Goal: Transaction & Acquisition: Purchase product/service

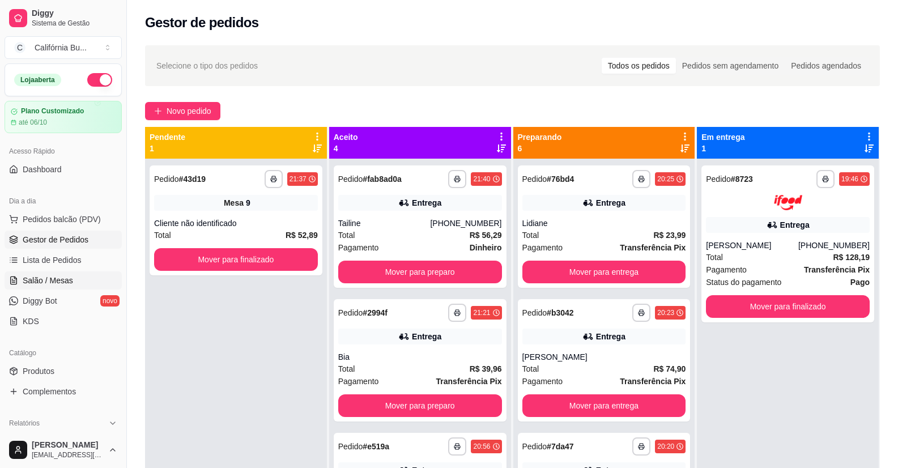
click at [62, 277] on span "Salão / Mesas" at bounding box center [48, 280] width 50 height 11
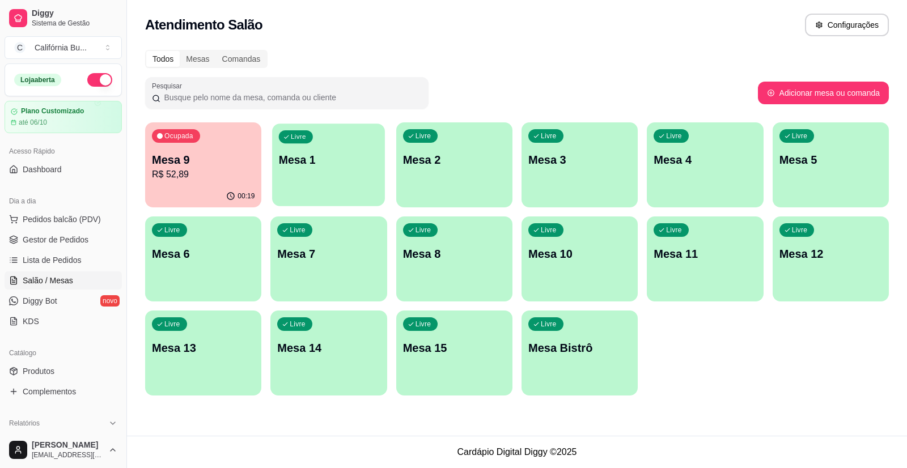
click at [358, 154] on p "Mesa 1" at bounding box center [329, 159] width 100 height 15
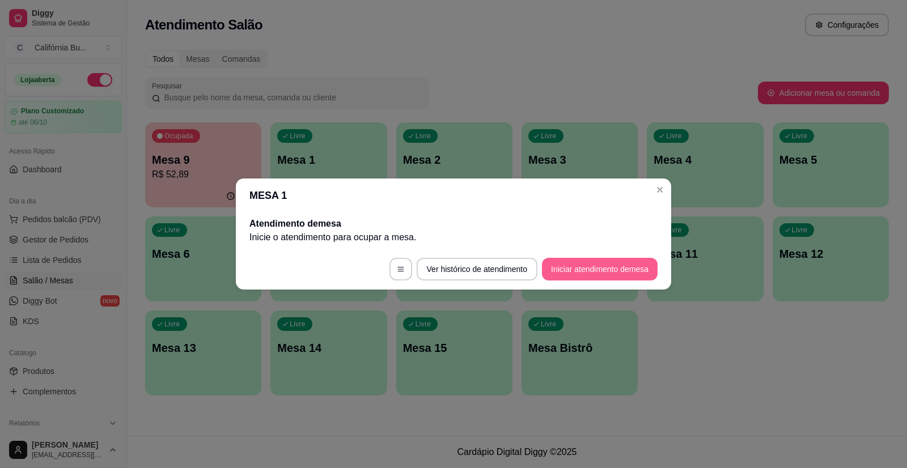
click at [597, 271] on button "Iniciar atendimento de mesa" at bounding box center [600, 269] width 116 height 23
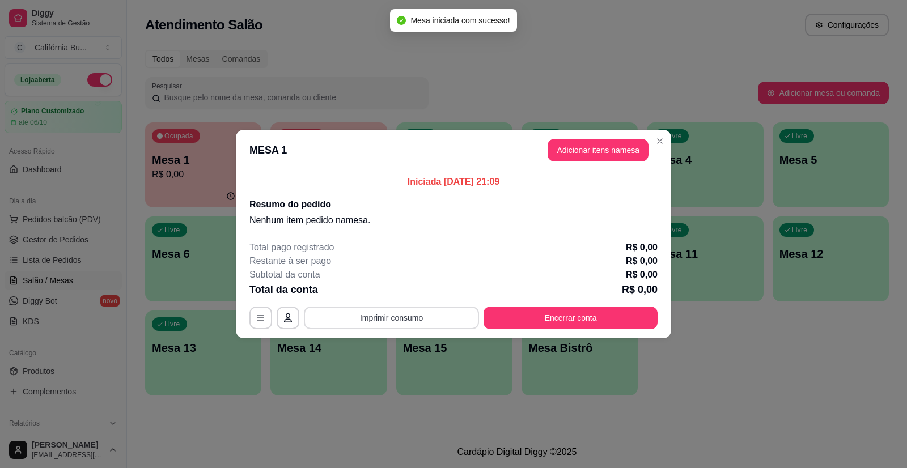
click at [423, 316] on button "Imprimir consumo" at bounding box center [391, 318] width 175 height 23
click at [491, 214] on p "Nenhum item pedido na mesa ." at bounding box center [453, 221] width 408 height 14
click at [575, 162] on header "MESA 1 Adicionar itens na mesa" at bounding box center [453, 150] width 435 height 41
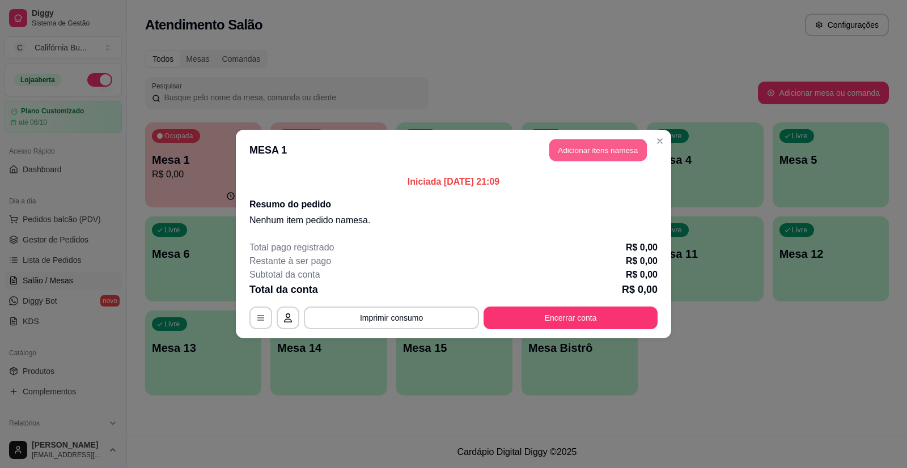
click at [572, 147] on button "Adicionar itens na mesa" at bounding box center [597, 150] width 97 height 22
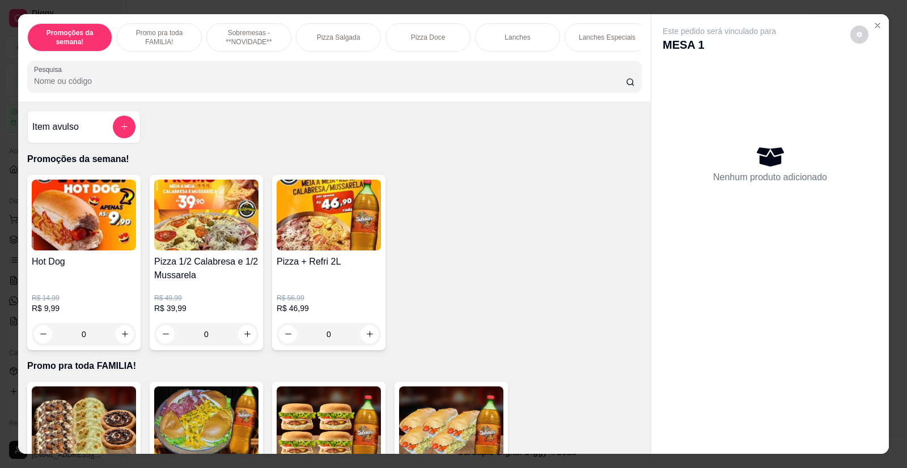
click at [88, 244] on img at bounding box center [84, 215] width 104 height 71
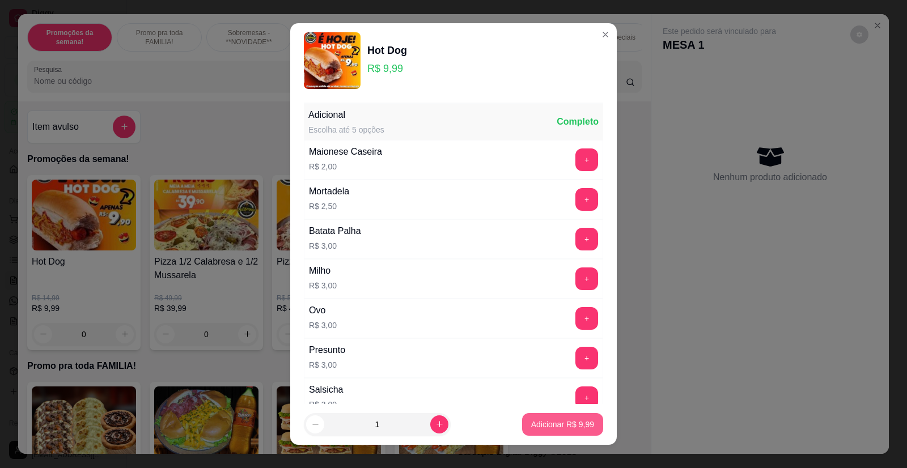
click at [543, 430] on button "Adicionar R$ 9,99" at bounding box center [562, 424] width 81 height 23
type input "1"
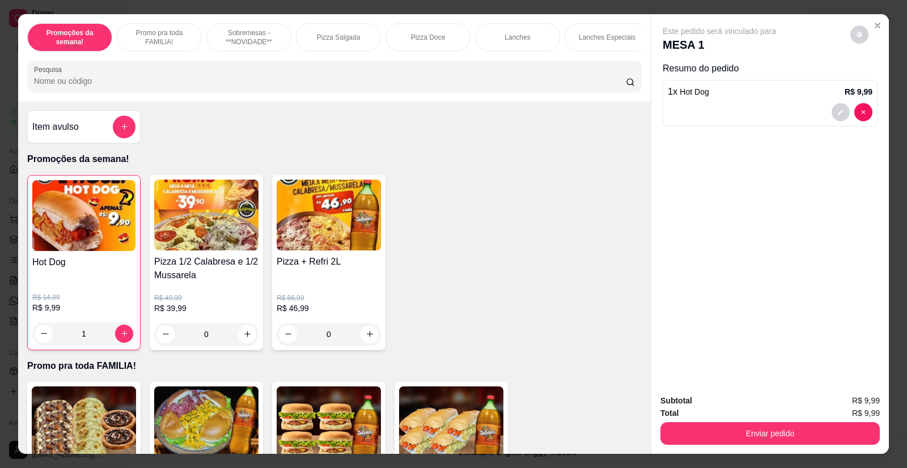
click at [173, 87] on input "Pesquisa" at bounding box center [330, 80] width 592 height 11
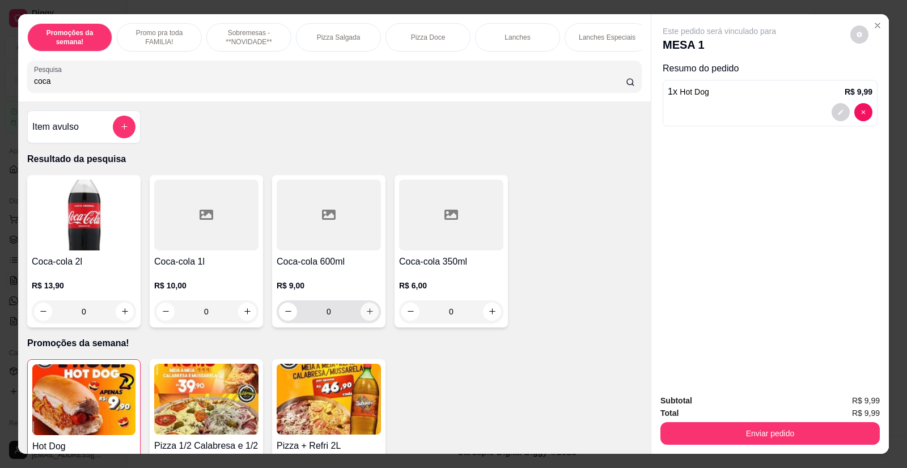
type input "coca"
click at [369, 316] on icon "increase-product-quantity" at bounding box center [370, 312] width 9 height 9
type input "1"
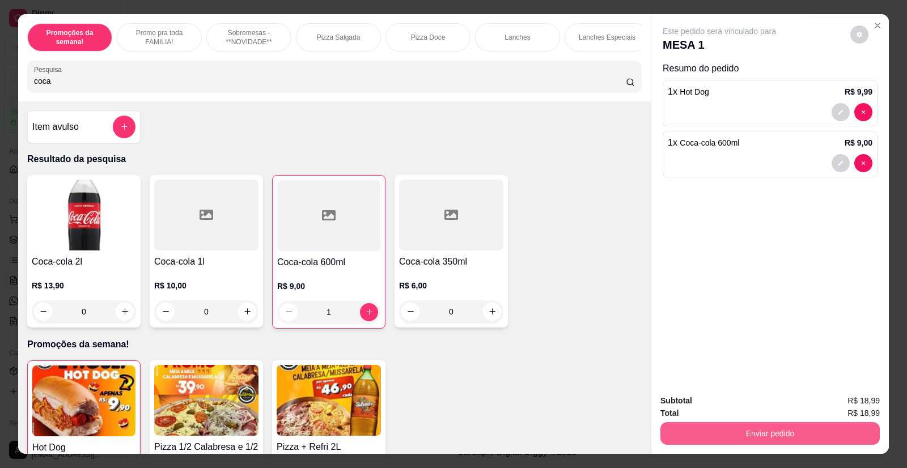
click at [737, 436] on button "Enviar pedido" at bounding box center [769, 433] width 219 height 23
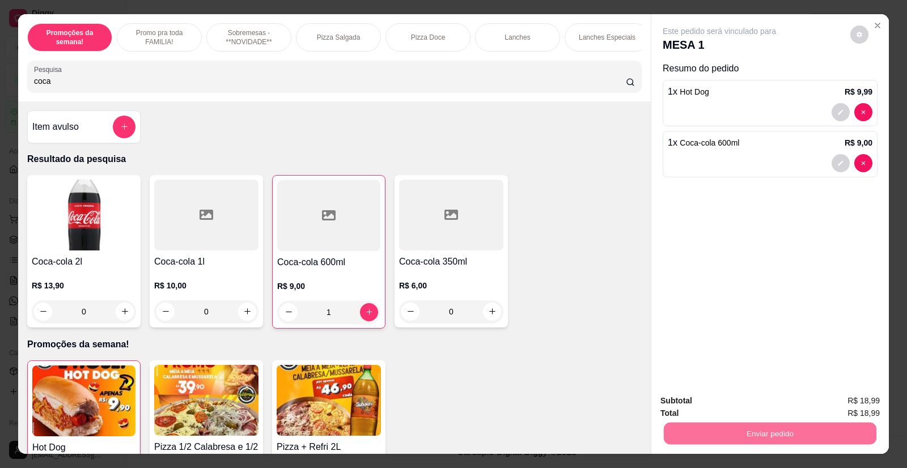
click at [743, 403] on button "Não registrar e enviar pedido" at bounding box center [732, 405] width 114 height 21
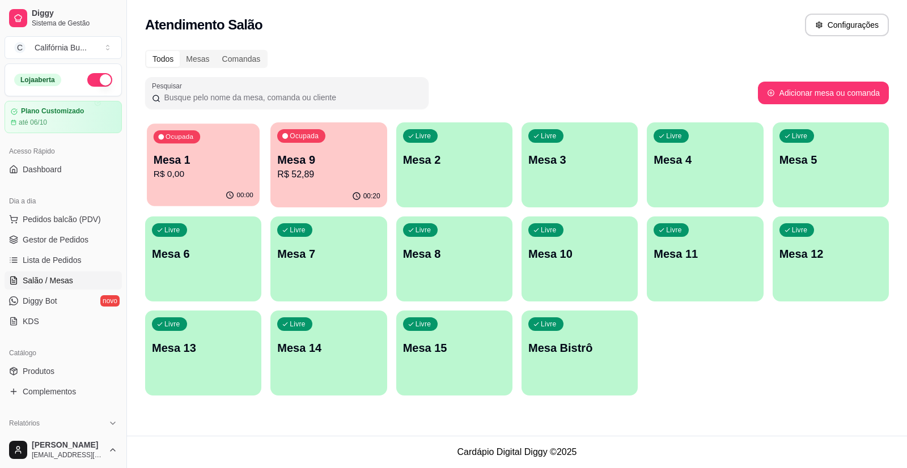
click at [235, 160] on p "Mesa 1" at bounding box center [204, 159] width 100 height 15
click at [655, 73] on div "Todos Mesas Comandas Pesquisar Adicionar mesa ou comanda Ocupada Mesa 1 R$ 0,00…" at bounding box center [517, 226] width 780 height 366
click at [187, 161] on p "Mesa 1" at bounding box center [203, 160] width 103 height 16
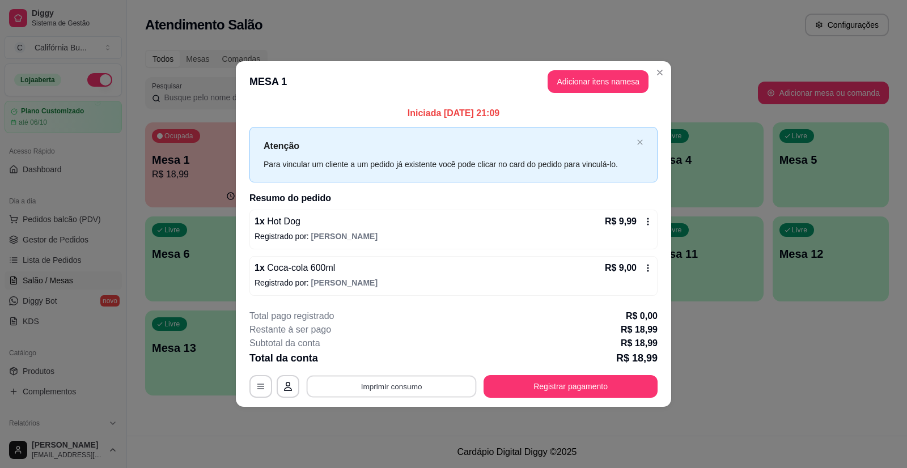
click at [427, 391] on button "Imprimir consumo" at bounding box center [392, 386] width 170 height 22
click at [420, 334] on button "Balcão" at bounding box center [394, 338] width 79 height 18
click at [567, 382] on button "Registrar pagamento" at bounding box center [570, 386] width 169 height 22
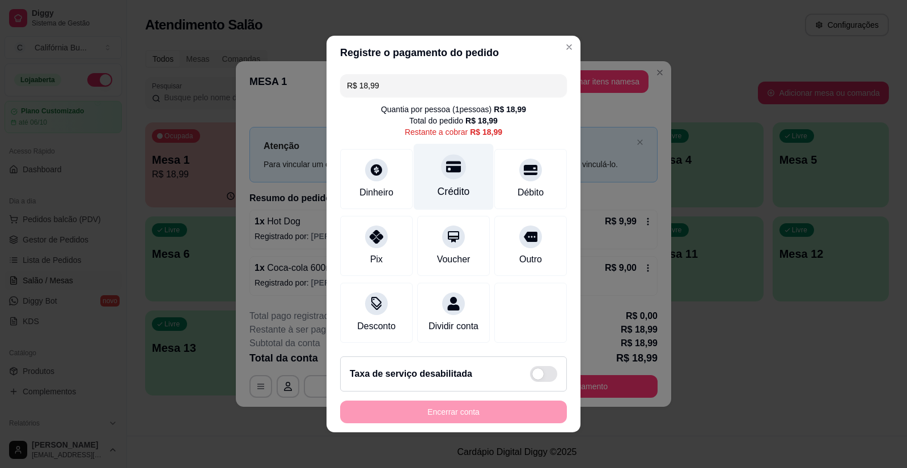
click at [453, 171] on div "Crédito" at bounding box center [454, 177] width 80 height 66
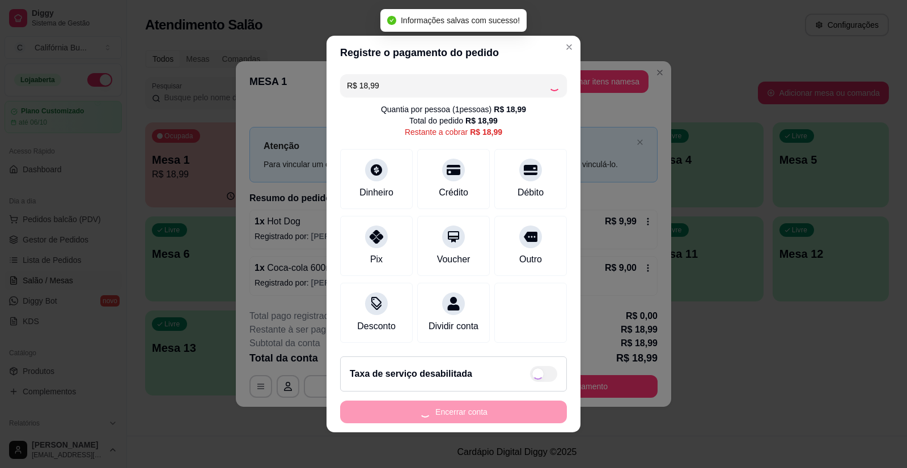
type input "R$ 0,00"
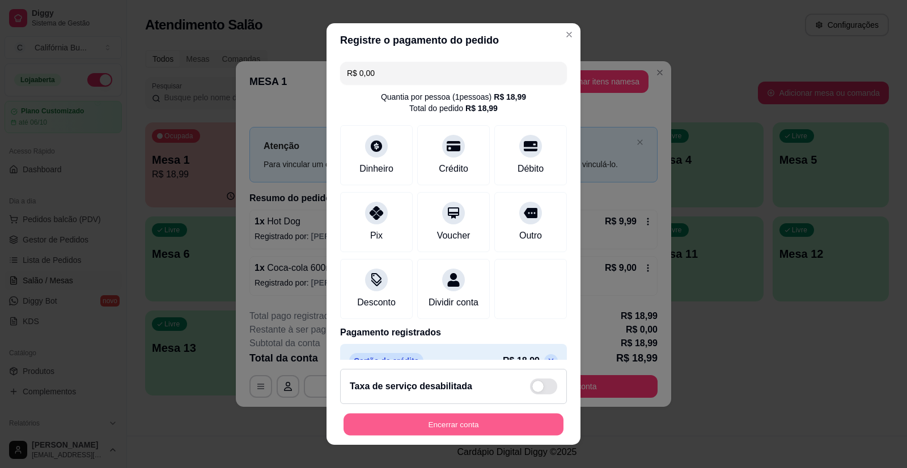
click at [474, 424] on button "Encerrar conta" at bounding box center [453, 424] width 220 height 22
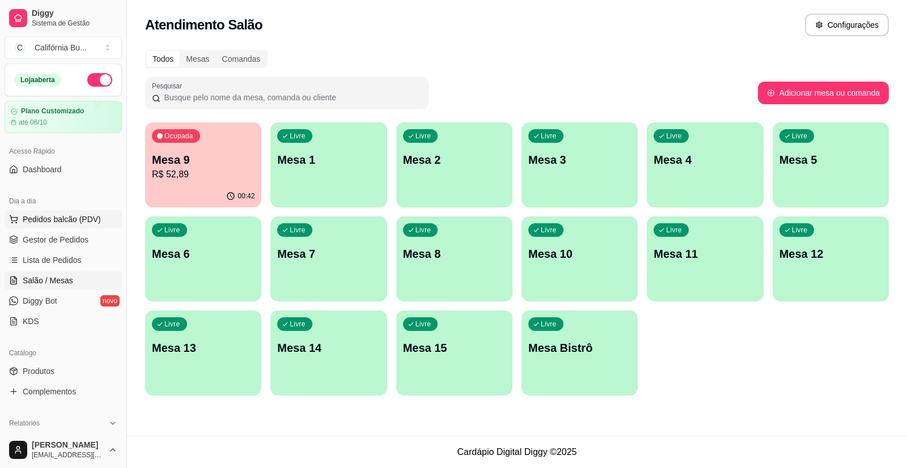
click at [80, 220] on span "Pedidos balcão (PDV)" at bounding box center [62, 219] width 78 height 11
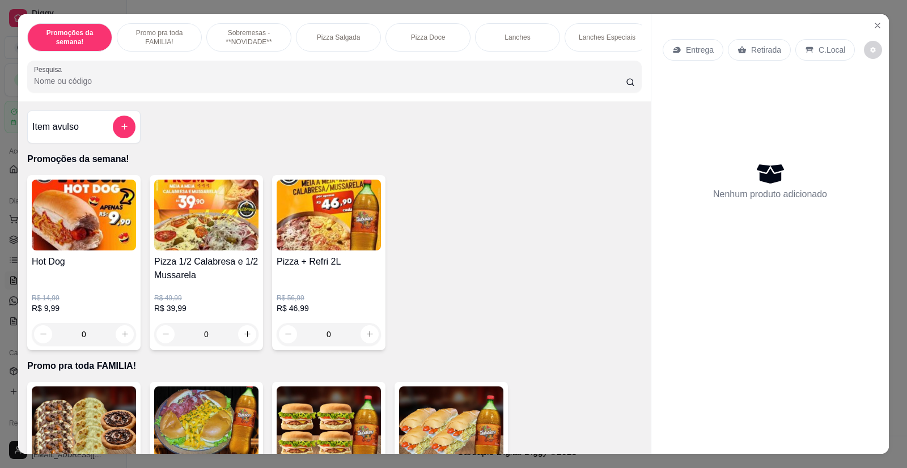
click at [367, 341] on div "0" at bounding box center [329, 334] width 104 height 23
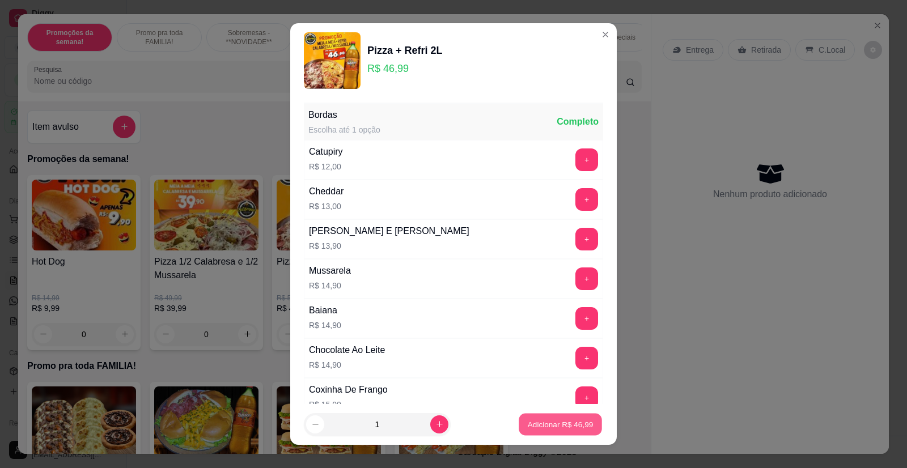
click at [534, 425] on p "Adicionar R$ 46,99" at bounding box center [561, 424] width 66 height 11
type input "1"
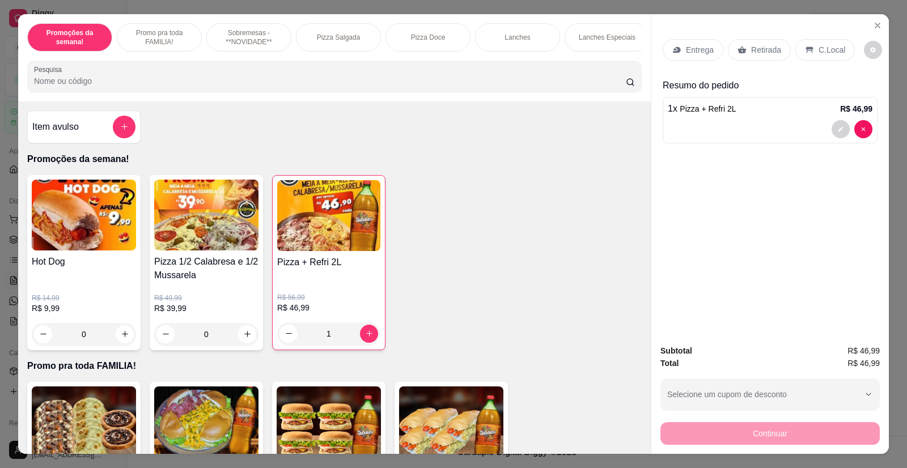
click at [697, 52] on p "Entrega" at bounding box center [700, 49] width 28 height 11
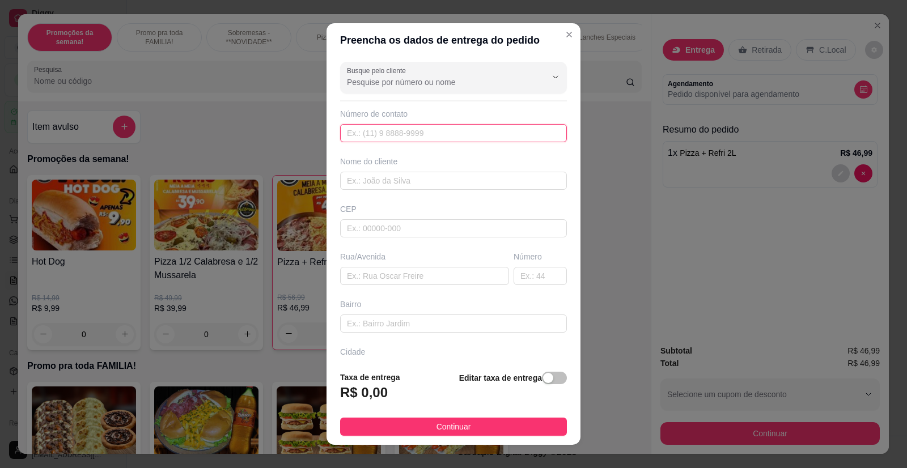
click at [373, 133] on input "text" at bounding box center [453, 133] width 227 height 18
type input "6512"
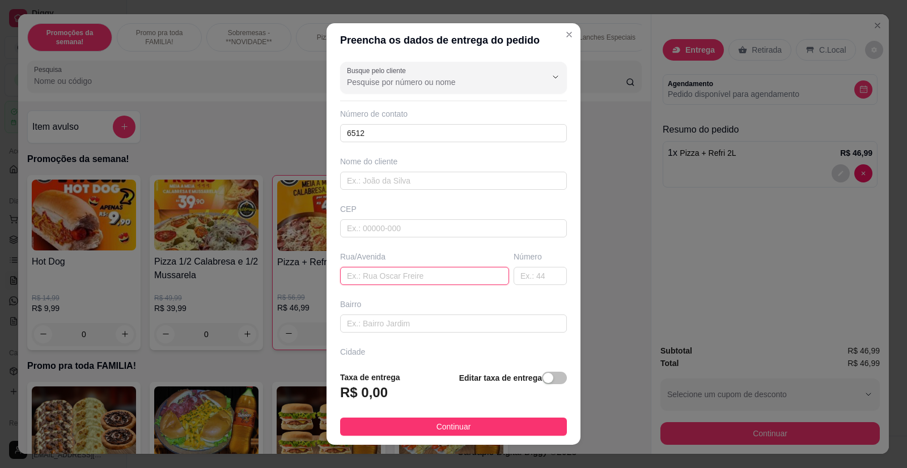
paste input "Taquaritinga 770"
type input "Taquaritinga 770"
click at [547, 379] on span "button" at bounding box center [554, 378] width 25 height 12
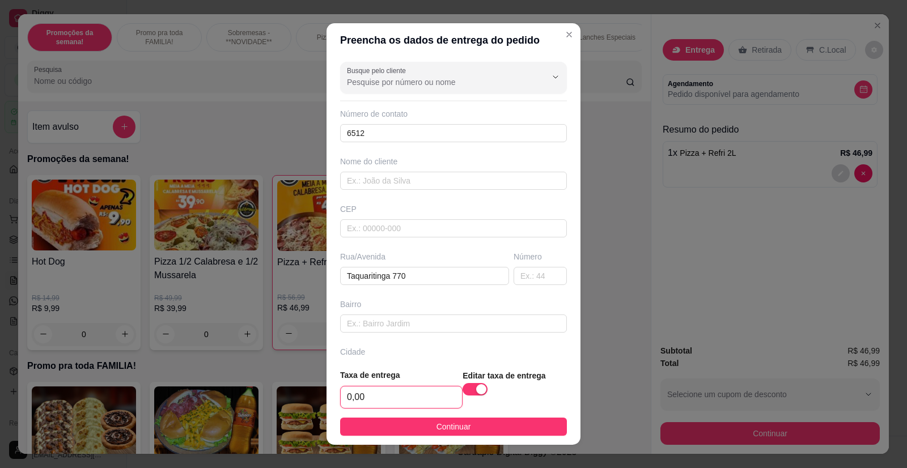
click at [390, 392] on input "0,00" at bounding box center [401, 397] width 121 height 22
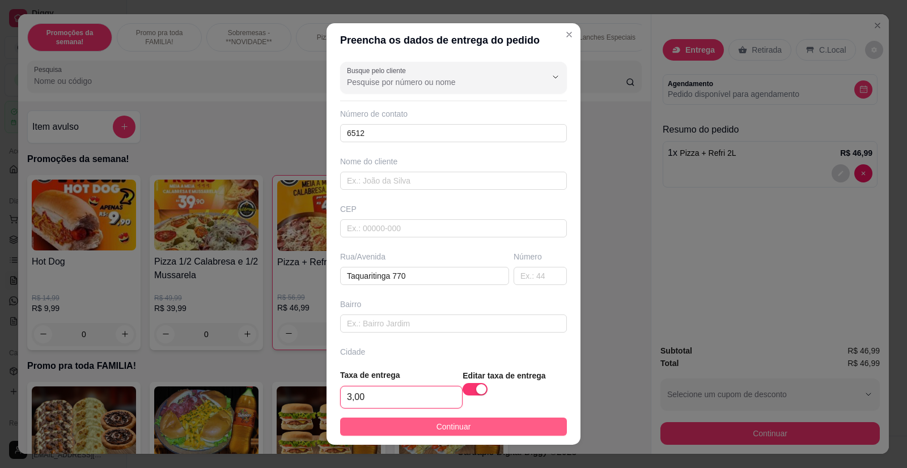
type input "3,00"
click at [441, 428] on span "Continuar" at bounding box center [453, 426] width 35 height 12
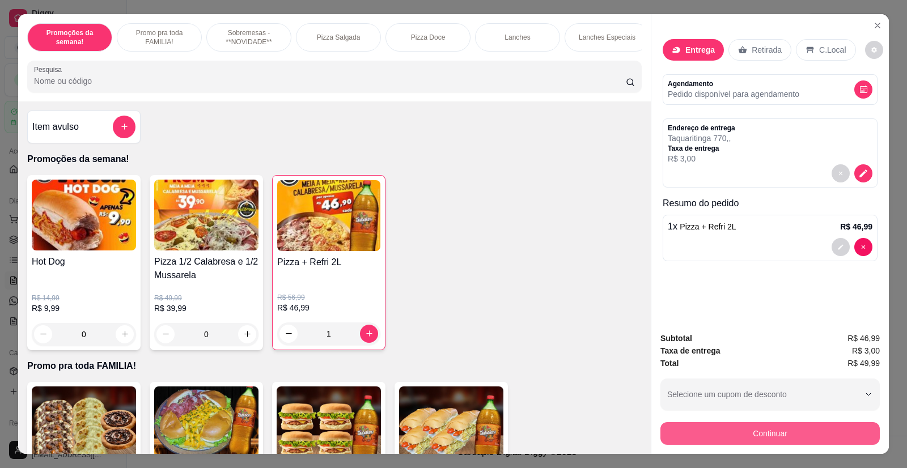
click at [755, 426] on button "Continuar" at bounding box center [769, 433] width 219 height 23
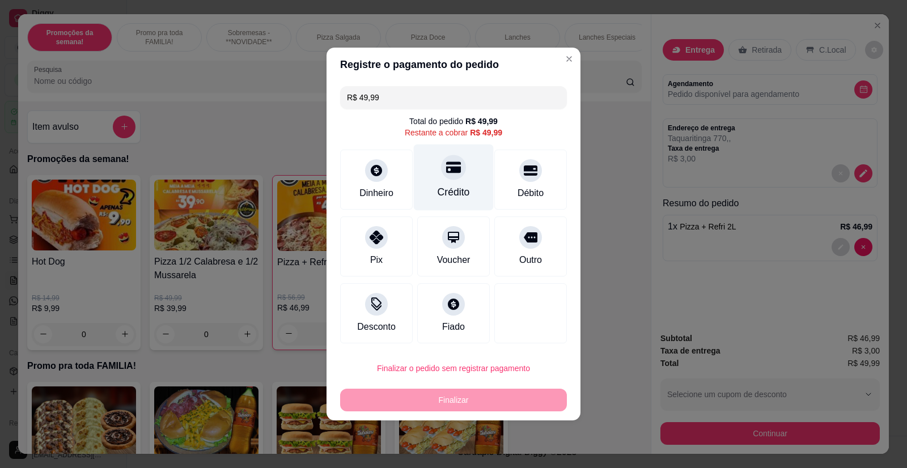
click at [447, 177] on div at bounding box center [453, 167] width 25 height 25
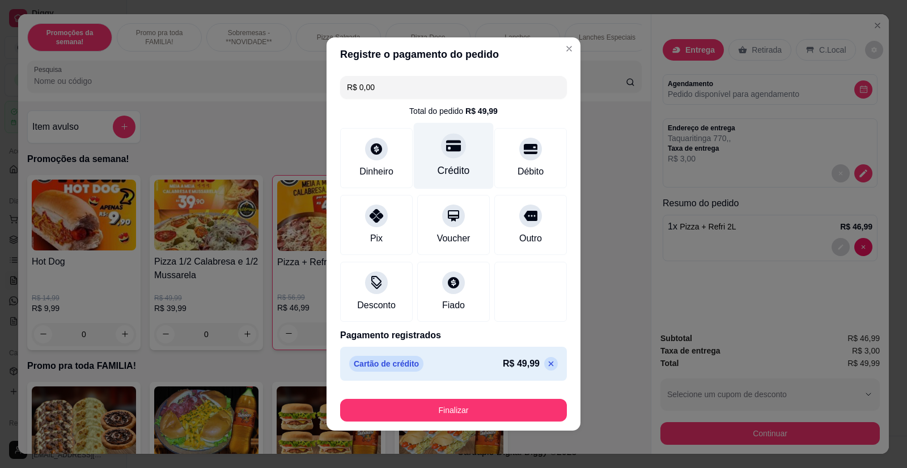
type input "R$ 0,00"
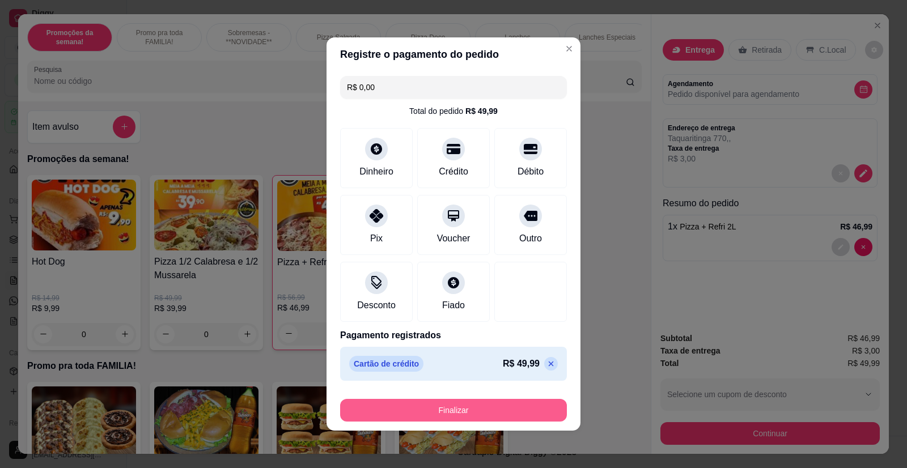
click at [441, 410] on button "Finalizar" at bounding box center [453, 410] width 227 height 23
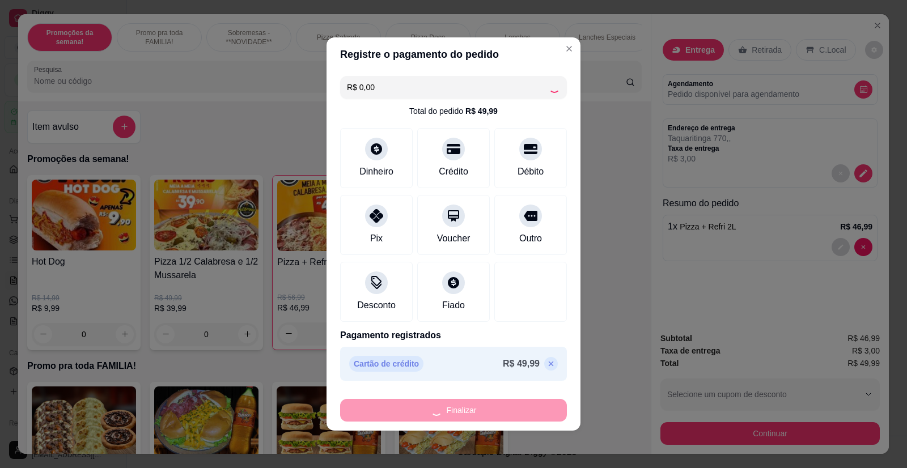
type input "0"
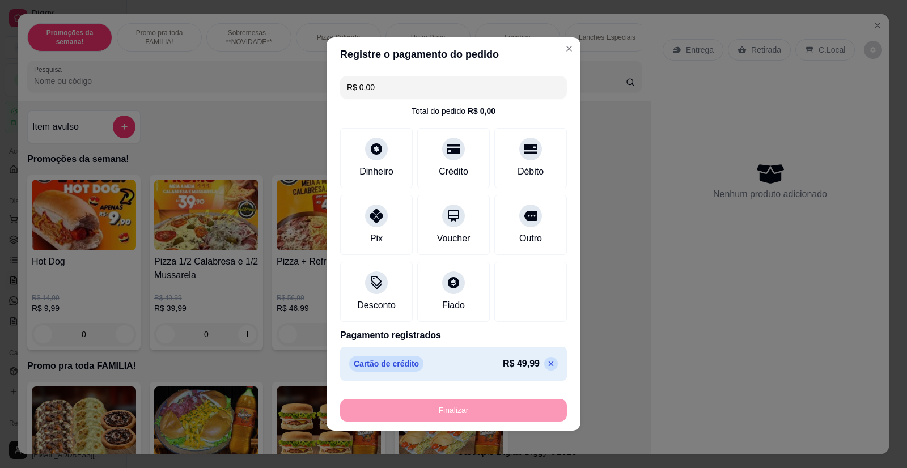
type input "-R$ 49,99"
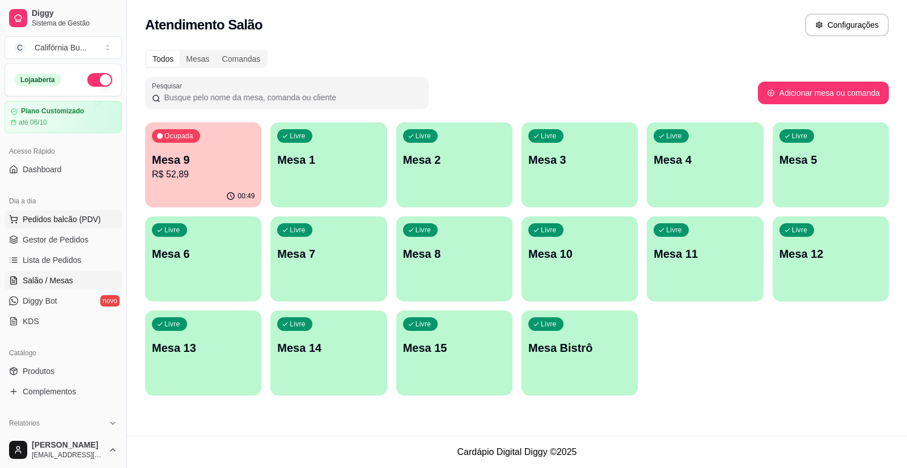
click at [79, 223] on span "Pedidos balcão (PDV)" at bounding box center [62, 219] width 78 height 11
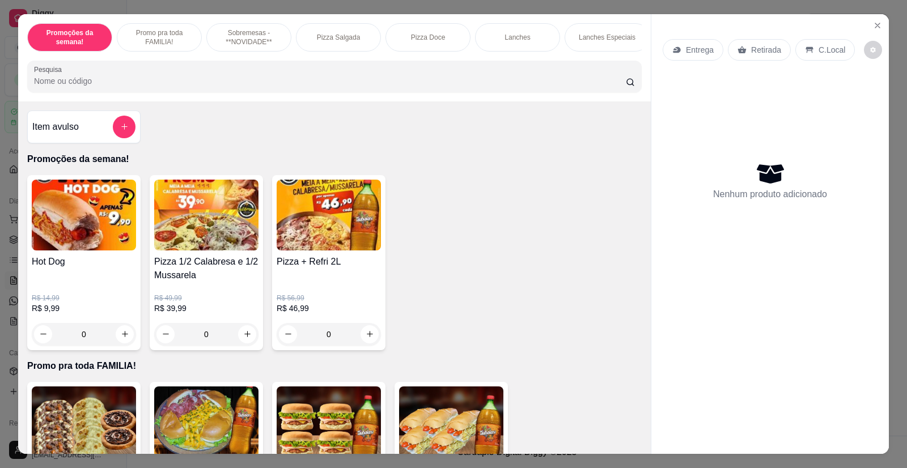
click at [117, 346] on div "0" at bounding box center [84, 334] width 104 height 23
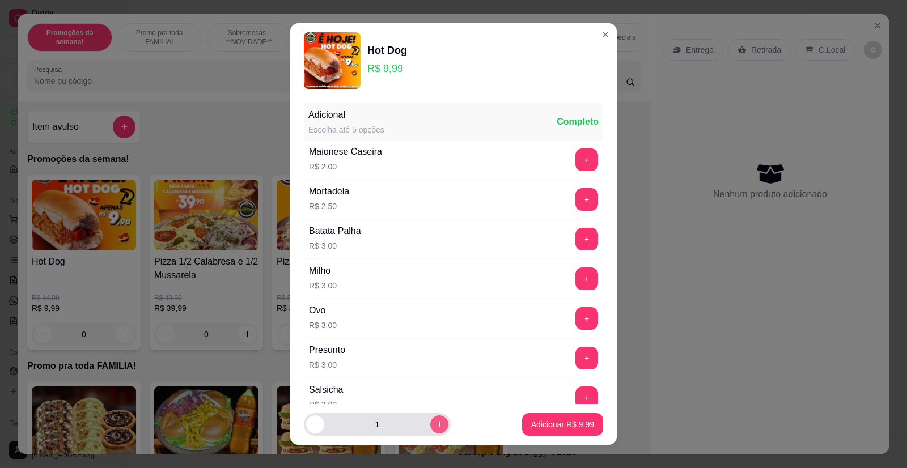
click at [435, 427] on icon "increase-product-quantity" at bounding box center [439, 424] width 9 height 9
type input "2"
click at [539, 426] on p "Adicionar R$ 19,98" at bounding box center [561, 424] width 66 height 11
type input "2"
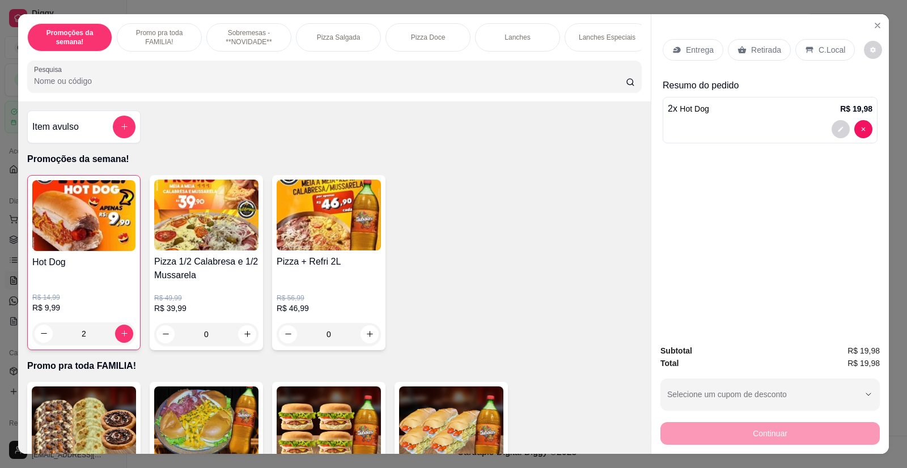
click at [693, 46] on p "Entrega" at bounding box center [700, 49] width 28 height 11
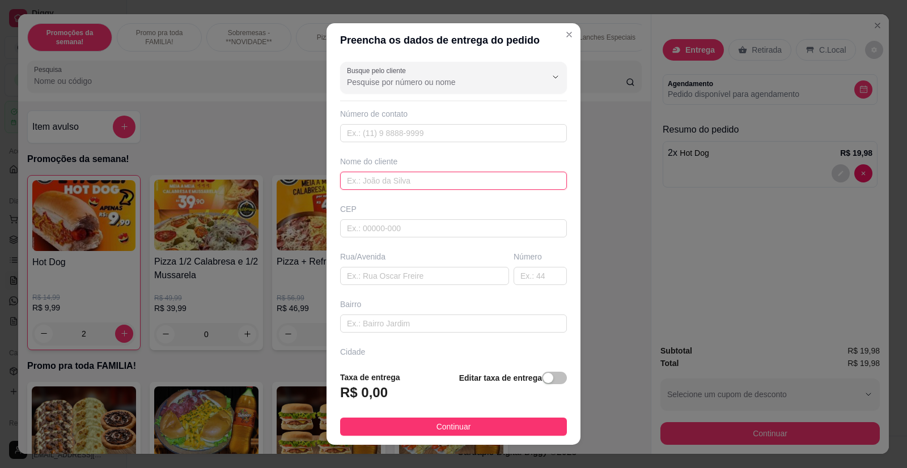
click at [372, 181] on input "text" at bounding box center [453, 181] width 227 height 18
type input "[PERSON_NAME]"
paste input "Condomínio sale"
paste input "Bloco 26 apto 201"
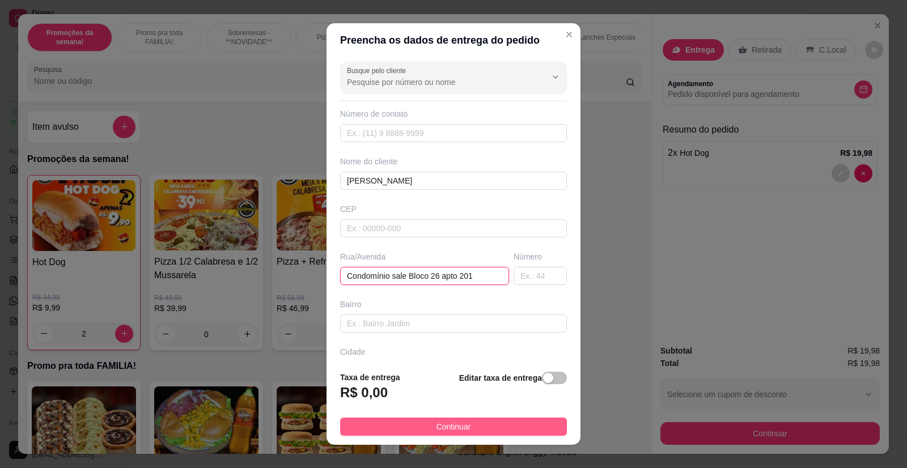
type input "Condomínio sale Bloco 26 apto 201"
click at [447, 425] on span "Continuar" at bounding box center [453, 426] width 35 height 12
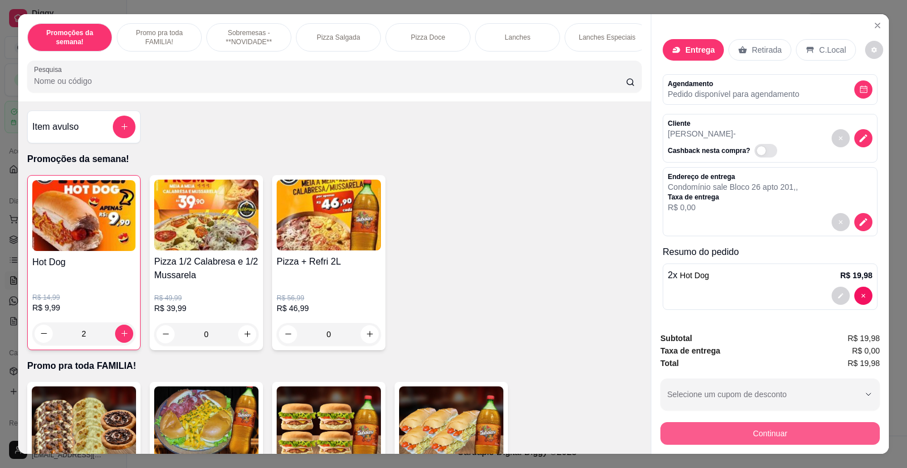
click at [758, 437] on button "Continuar" at bounding box center [769, 433] width 219 height 23
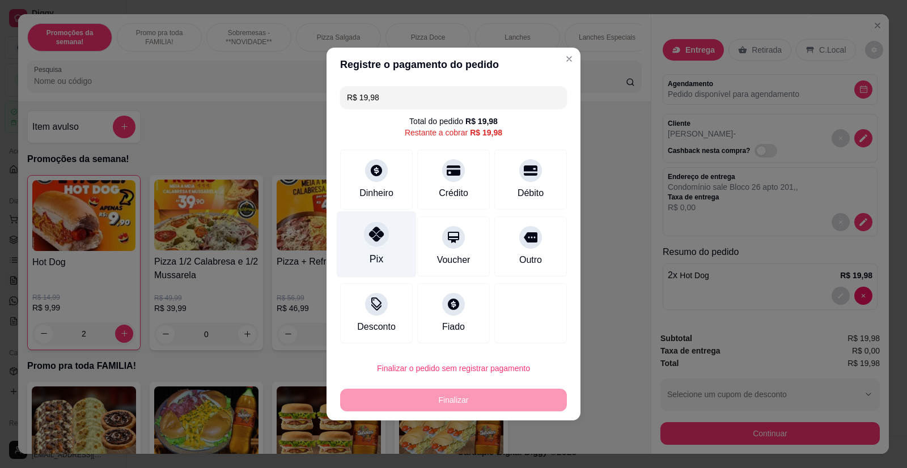
click at [385, 243] on div "Pix" at bounding box center [377, 244] width 80 height 66
type input "R$ 0,00"
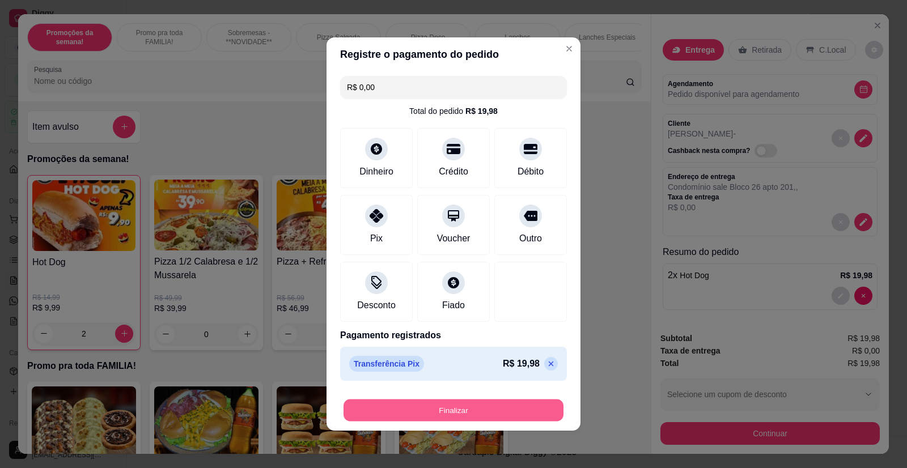
click at [444, 409] on button "Finalizar" at bounding box center [453, 411] width 220 height 22
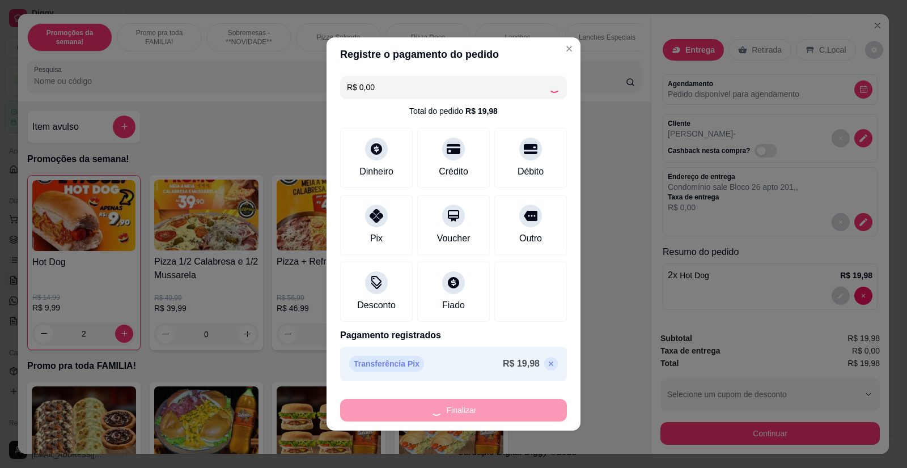
type input "0"
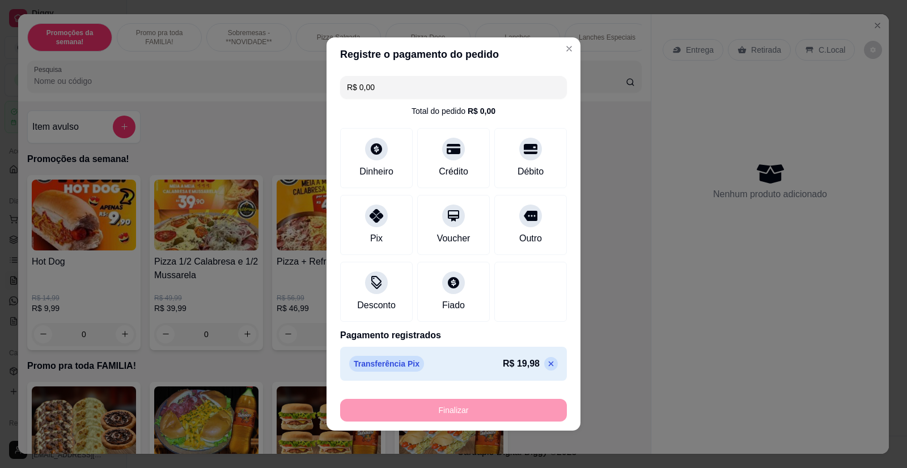
type input "-R$ 19,98"
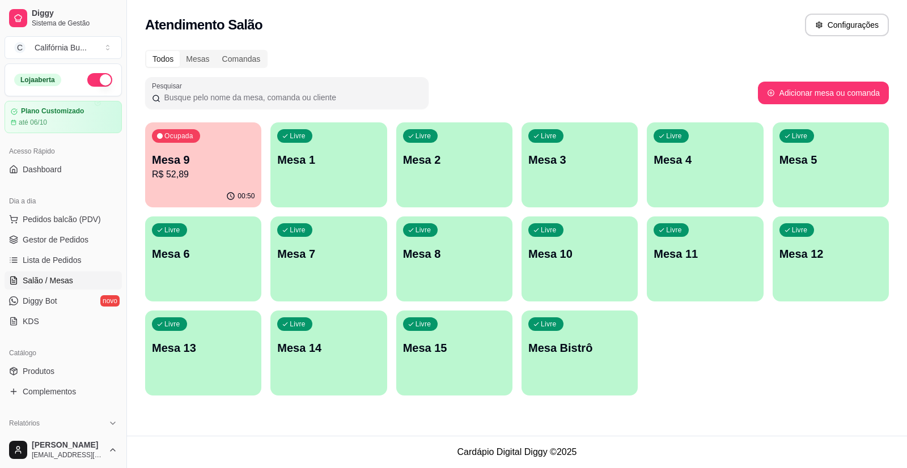
click at [201, 171] on p "R$ 52,89" at bounding box center [203, 175] width 103 height 14
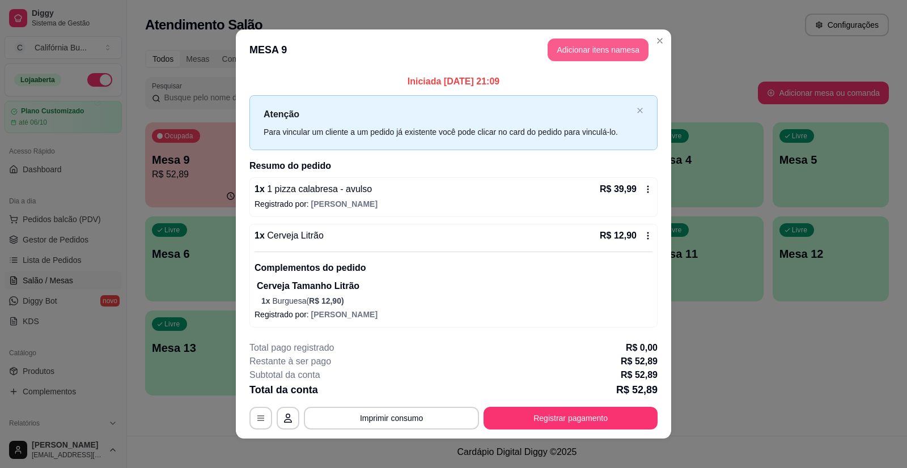
click at [577, 51] on button "Adicionar itens na mesa" at bounding box center [597, 50] width 101 height 23
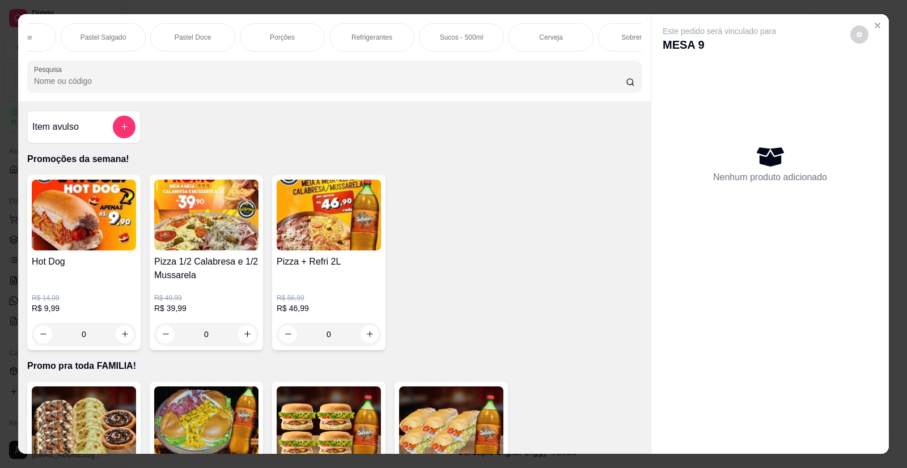
scroll to position [0, 1133]
click at [555, 36] on div "Cerveja" at bounding box center [547, 37] width 85 height 28
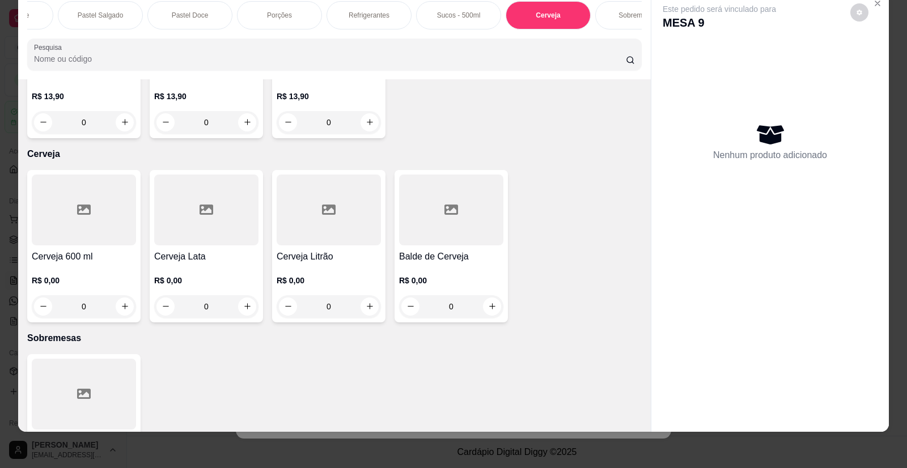
click at [308, 188] on div "Cerveja Litrão R$ 0,00 0" at bounding box center [328, 246] width 113 height 152
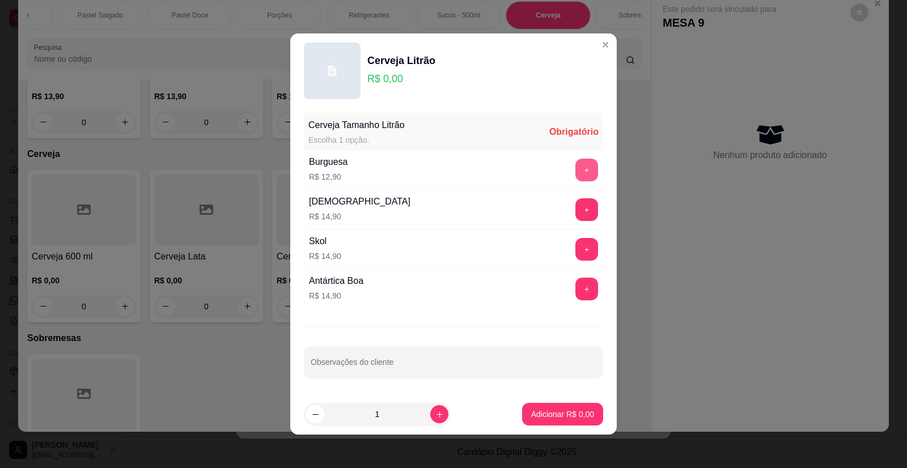
click at [576, 169] on button "+" at bounding box center [586, 170] width 23 height 23
click at [542, 412] on p "Adicionar R$ 12,90" at bounding box center [561, 414] width 66 height 11
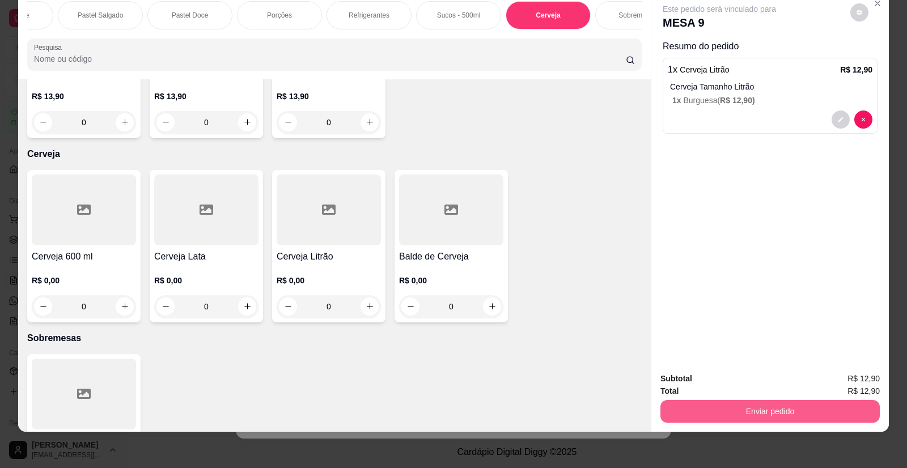
click at [757, 406] on button "Enviar pedido" at bounding box center [769, 411] width 219 height 23
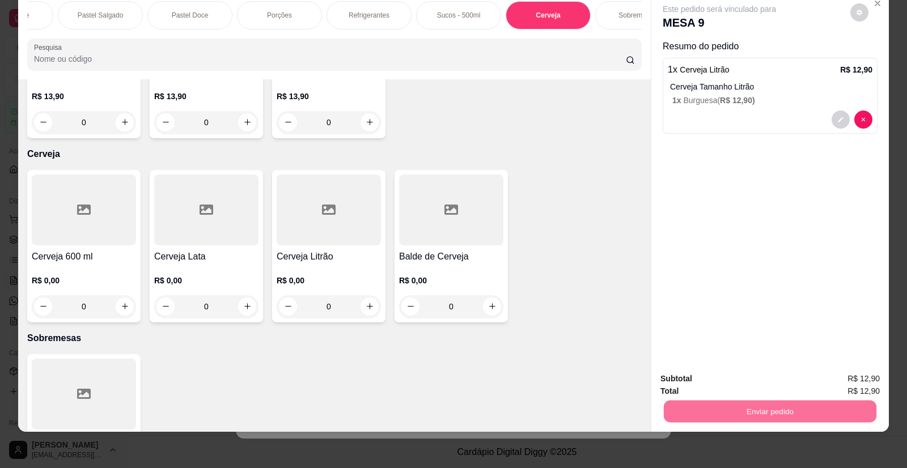
click at [746, 384] on button "Não registrar e enviar pedido" at bounding box center [732, 384] width 118 height 22
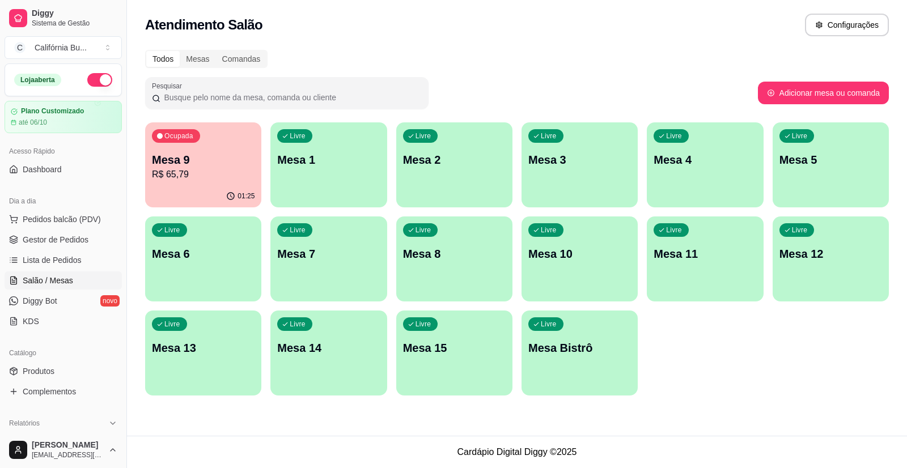
click at [187, 146] on div "Ocupada Mesa 9 R$ 65,79" at bounding box center [203, 153] width 116 height 63
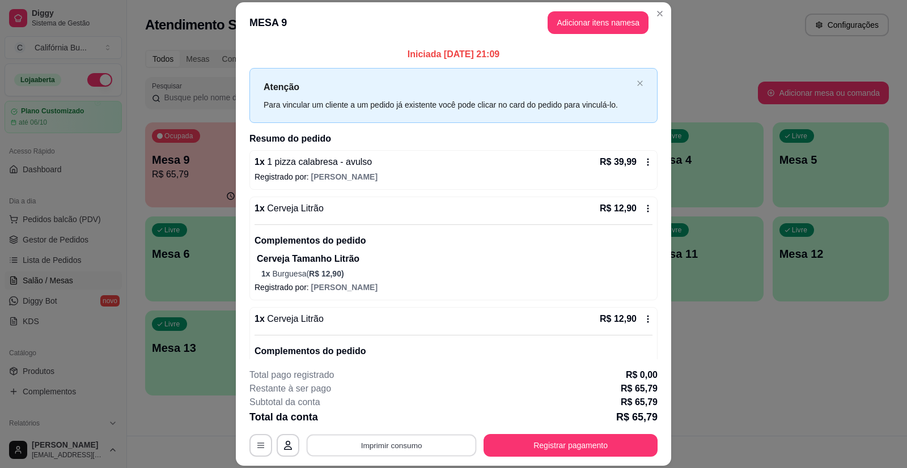
click at [443, 447] on button "Imprimir consumo" at bounding box center [392, 445] width 170 height 22
click at [384, 398] on button "Balcão" at bounding box center [391, 397] width 82 height 18
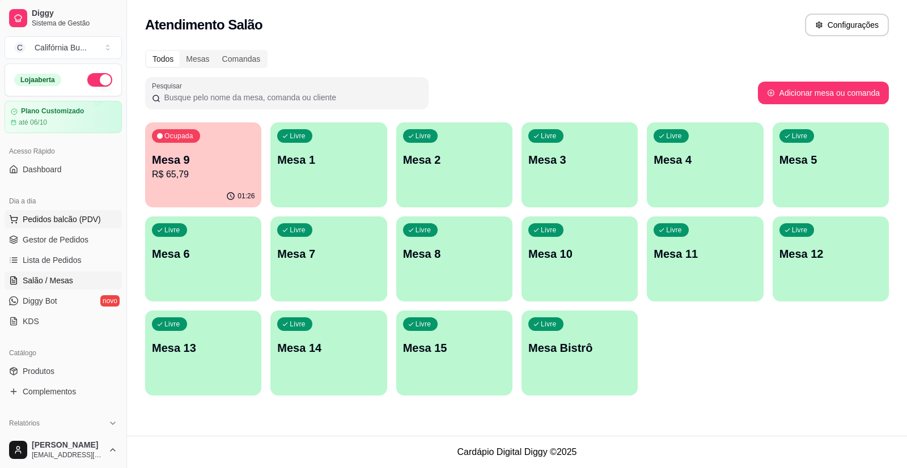
click at [78, 223] on span "Pedidos balcão (PDV)" at bounding box center [62, 219] width 78 height 11
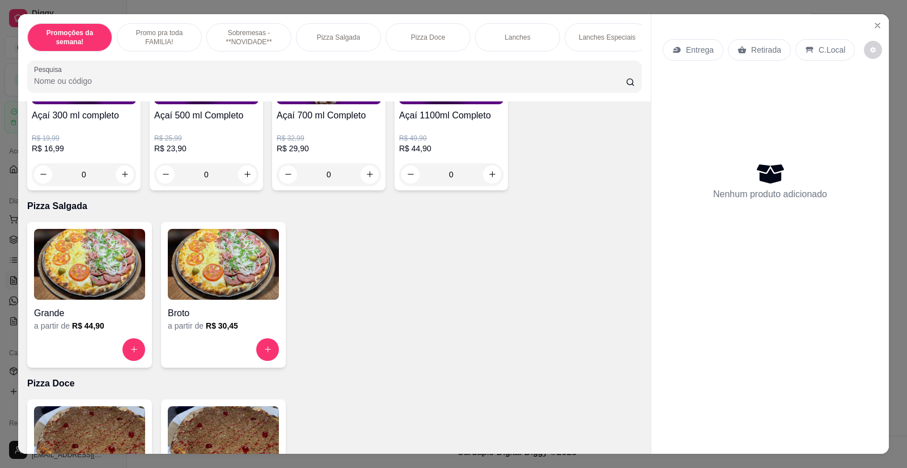
scroll to position [623, 0]
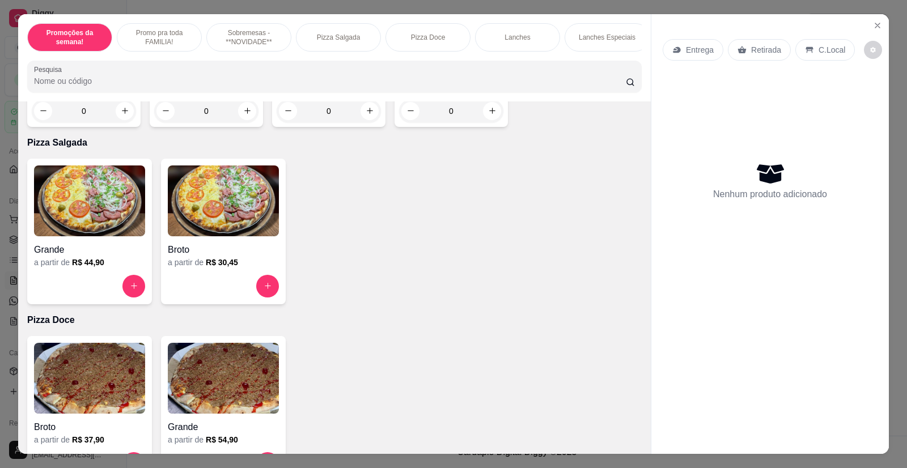
click at [101, 221] on img at bounding box center [89, 200] width 111 height 71
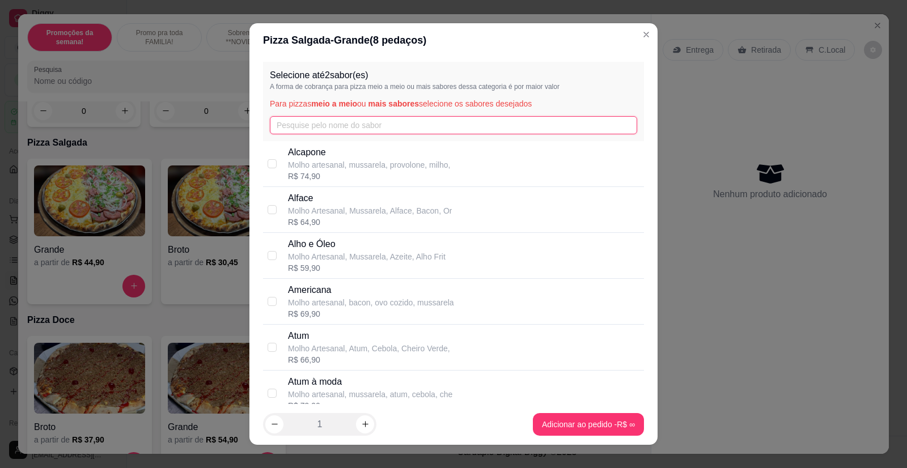
click at [326, 129] on input "text" at bounding box center [453, 125] width 367 height 18
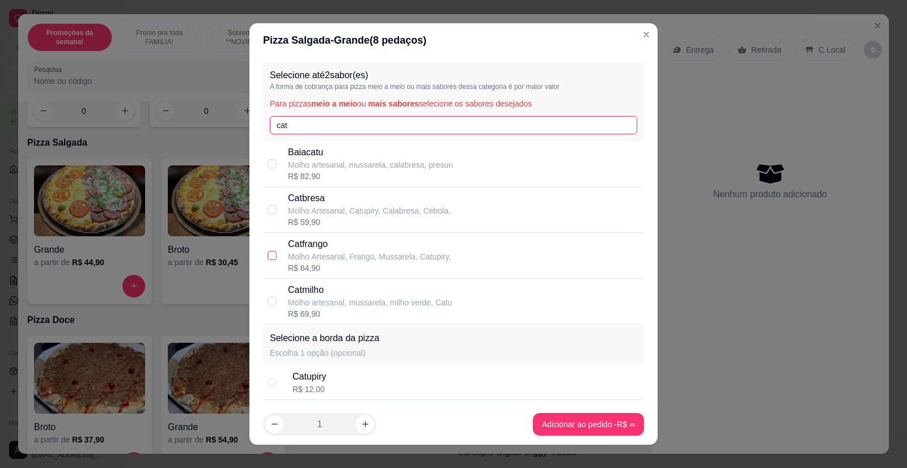
type input "cat"
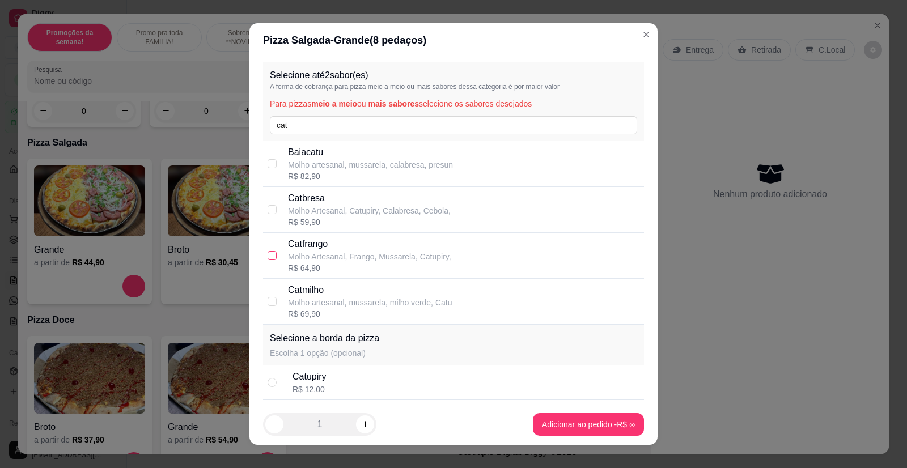
click at [269, 254] on input "checkbox" at bounding box center [271, 255] width 9 height 9
checkbox input "true"
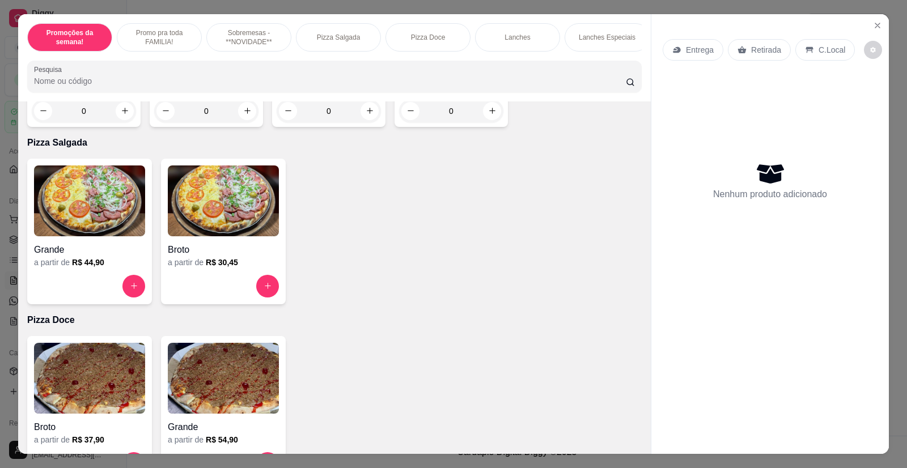
click at [101, 208] on img at bounding box center [89, 200] width 111 height 71
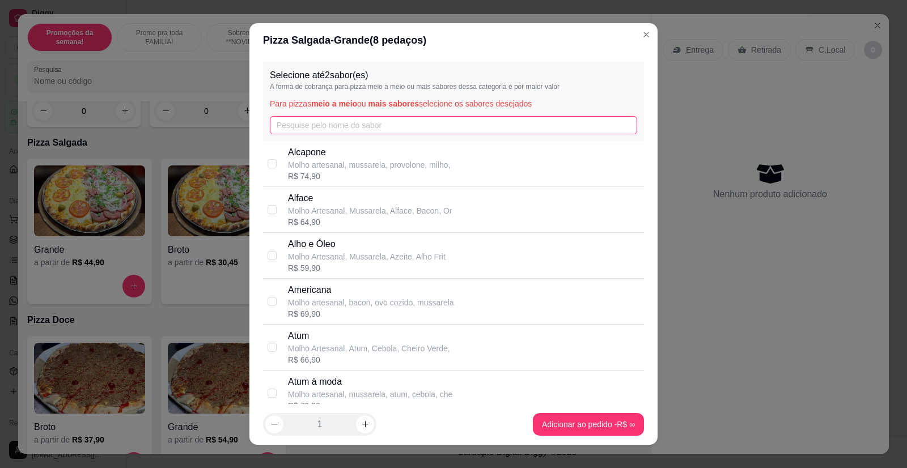
click at [292, 119] on input "text" at bounding box center [453, 125] width 367 height 18
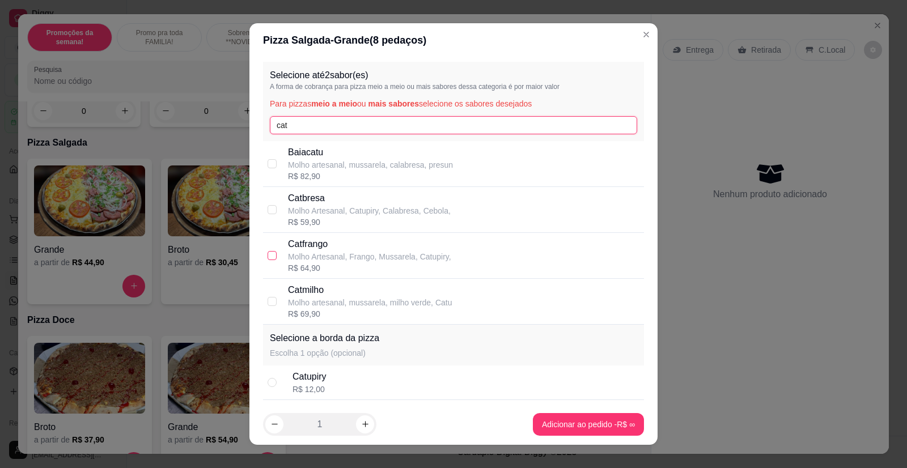
type input "cat"
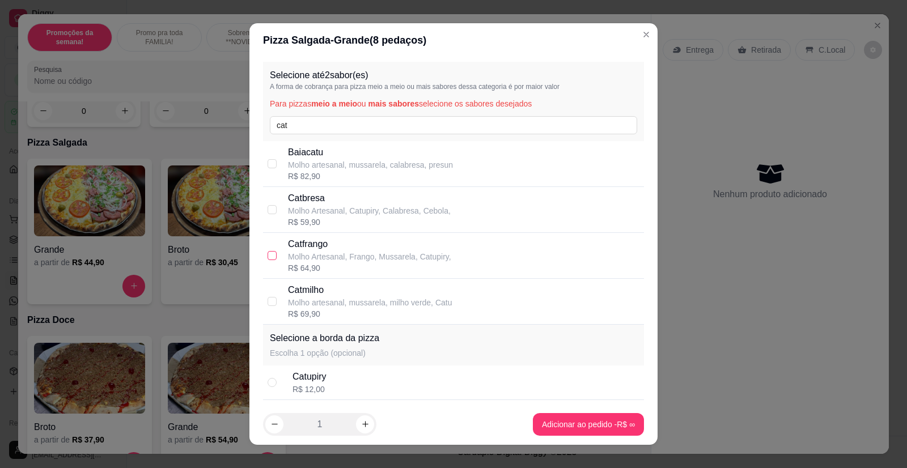
click at [269, 253] on input "checkbox" at bounding box center [271, 255] width 9 height 9
checkbox input "true"
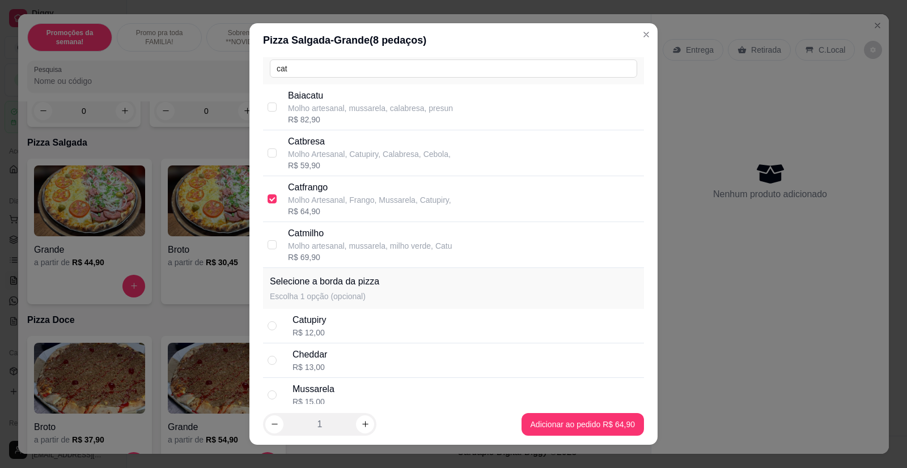
scroll to position [0, 0]
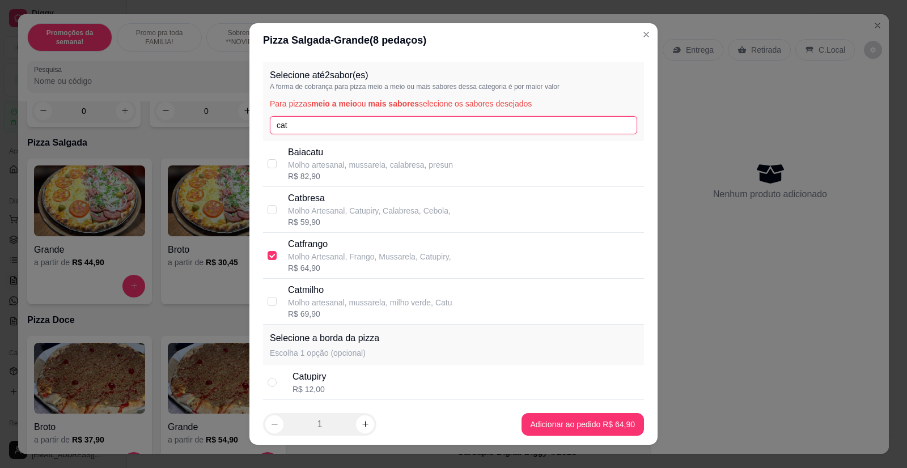
click at [295, 120] on input "cat" at bounding box center [453, 125] width 367 height 18
type input "c"
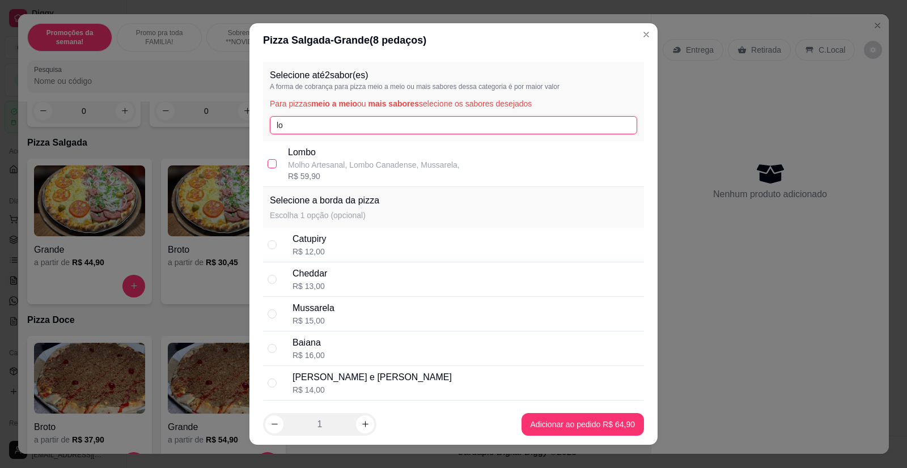
type input "lo"
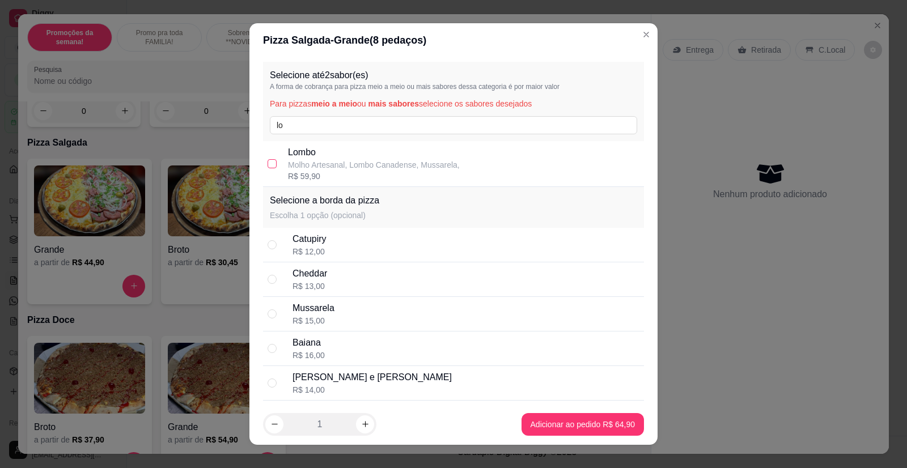
click at [267, 163] on input "checkbox" at bounding box center [271, 163] width 9 height 9
checkbox input "true"
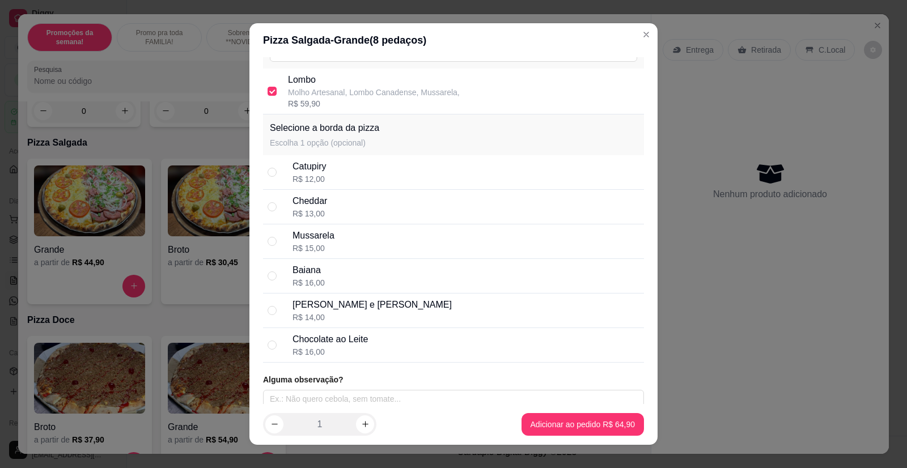
scroll to position [81, 0]
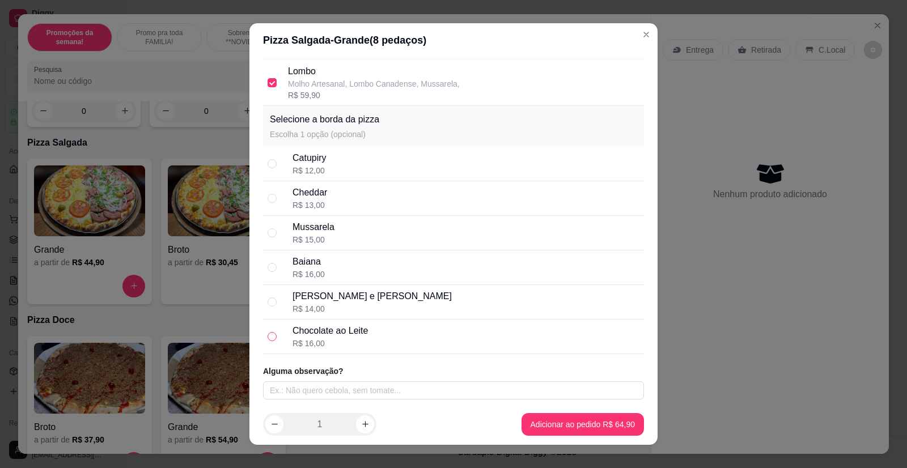
click at [270, 341] on input "radio" at bounding box center [271, 336] width 9 height 9
radio input "true"
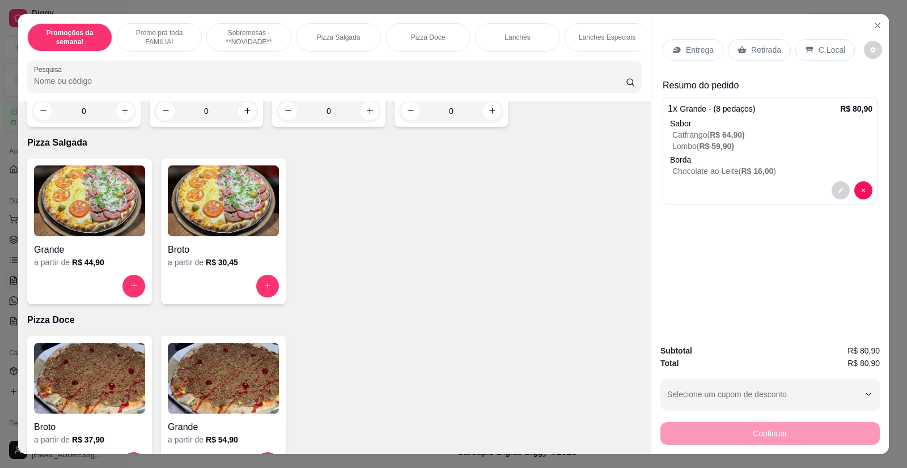
click at [687, 50] on p "Entrega" at bounding box center [700, 49] width 28 height 11
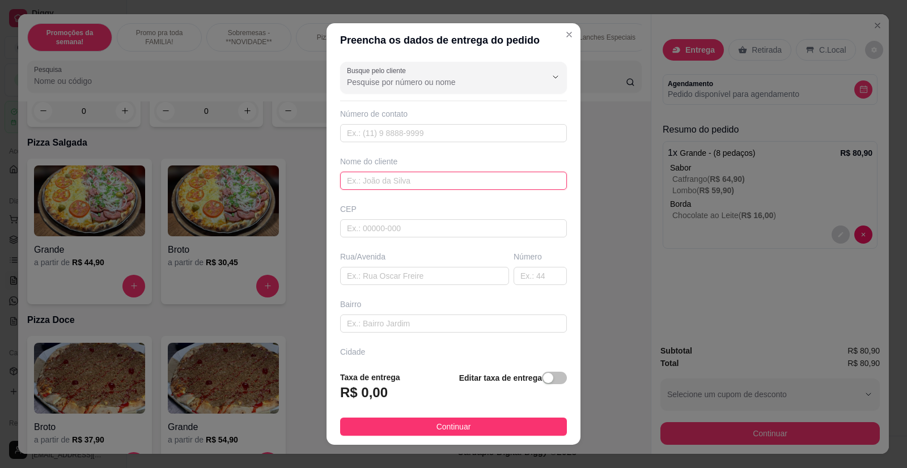
click at [380, 180] on input "text" at bounding box center [453, 181] width 227 height 18
type input "[PERSON_NAME]"
click at [373, 277] on input "text" at bounding box center [424, 276] width 169 height 18
type input "[DATE] AP 804"
click at [542, 381] on span "button" at bounding box center [554, 378] width 25 height 12
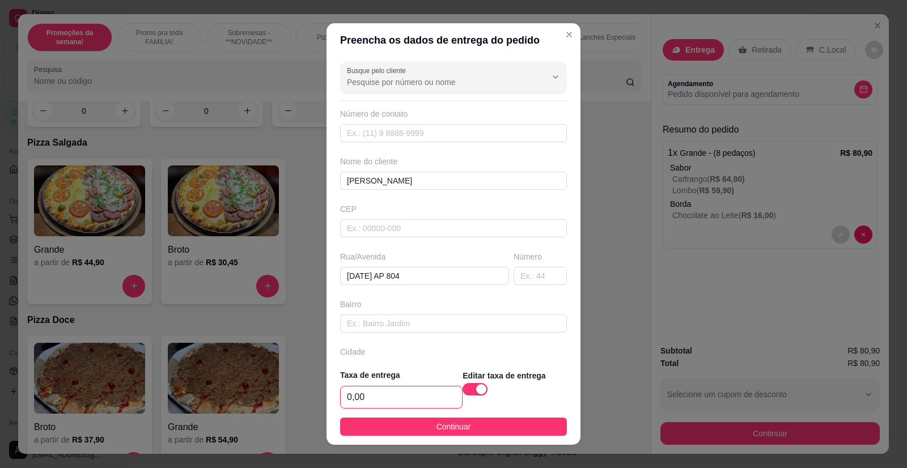
click at [388, 394] on input "0,00" at bounding box center [401, 397] width 121 height 22
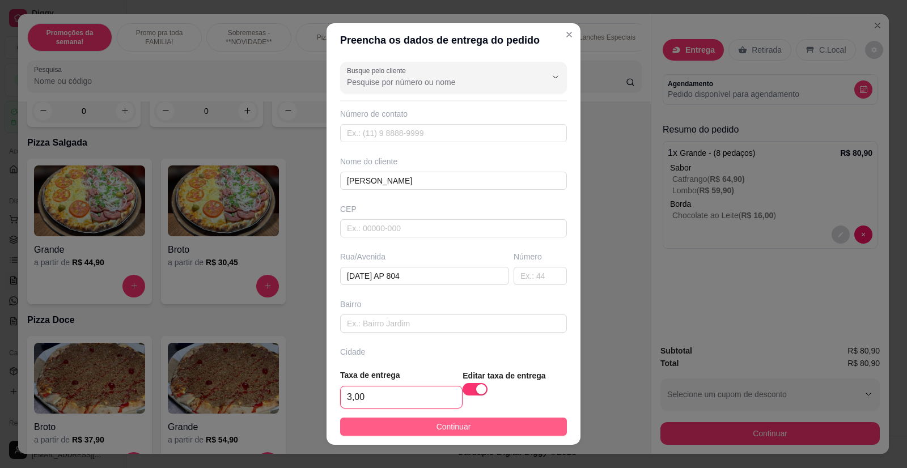
type input "3,00"
click at [473, 426] on button "Continuar" at bounding box center [453, 427] width 227 height 18
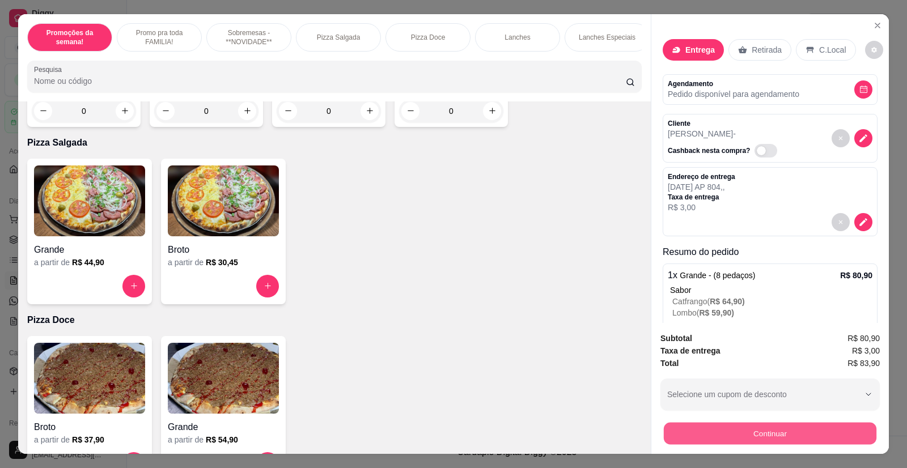
click at [740, 430] on button "Continuar" at bounding box center [770, 434] width 213 height 22
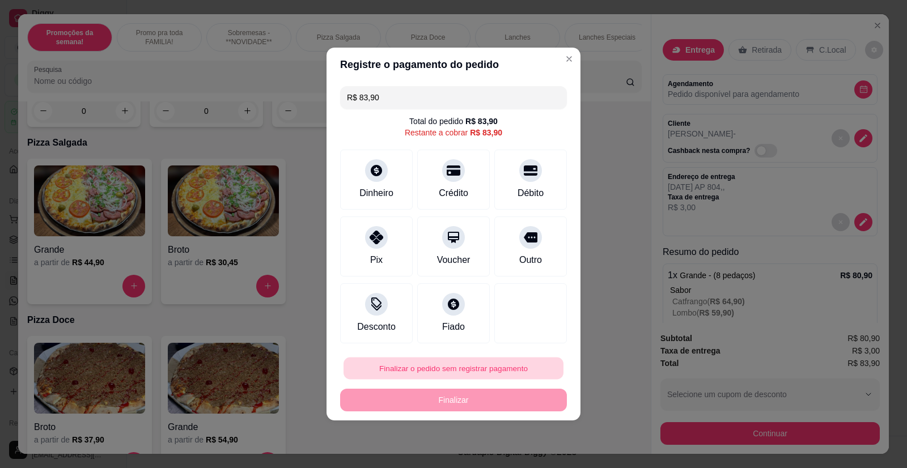
click at [431, 369] on button "Finalizar o pedido sem registrar pagamento" at bounding box center [453, 369] width 220 height 22
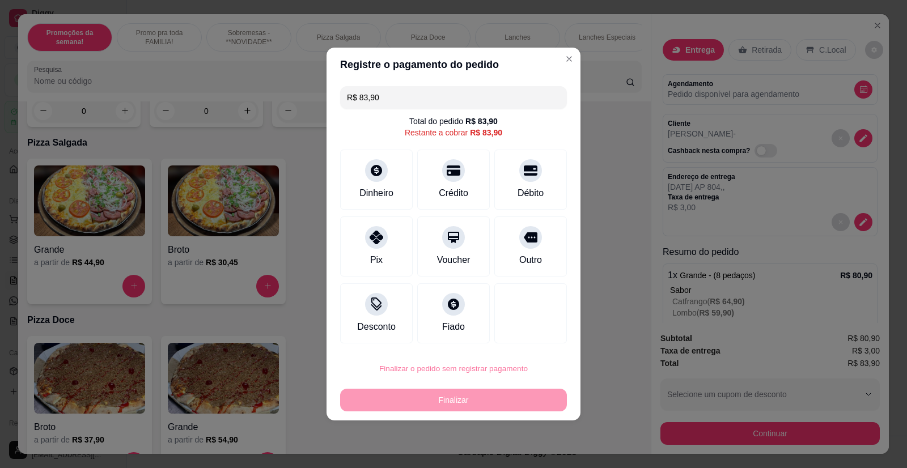
click at [516, 335] on button "Confirmar" at bounding box center [523, 337] width 42 height 18
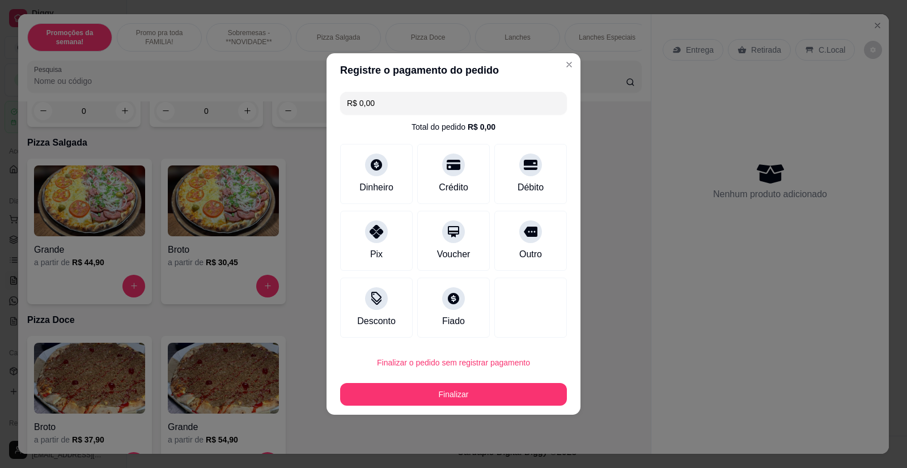
type input "R$ 0,00"
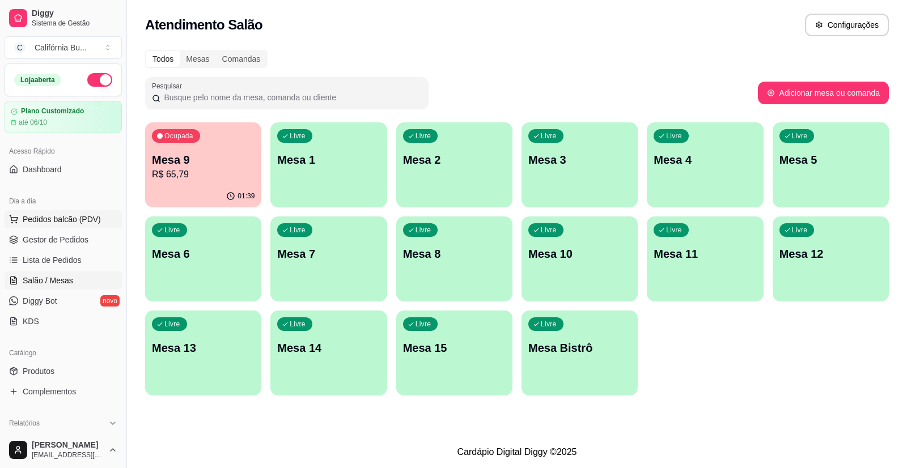
click at [50, 218] on span "Pedidos balcão (PDV)" at bounding box center [62, 219] width 78 height 11
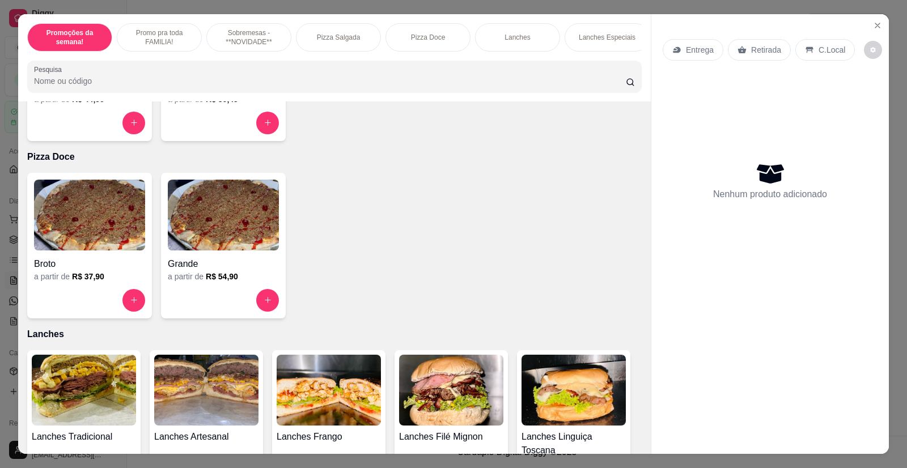
scroll to position [907, 0]
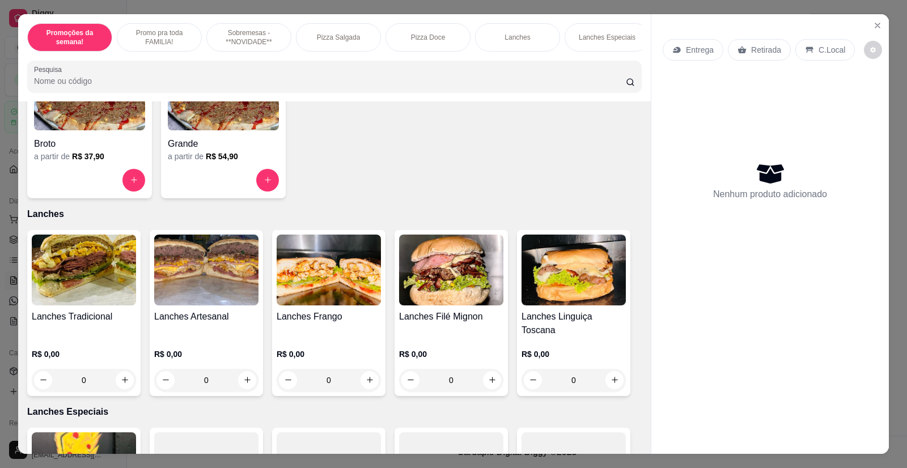
click at [80, 284] on img at bounding box center [84, 270] width 104 height 71
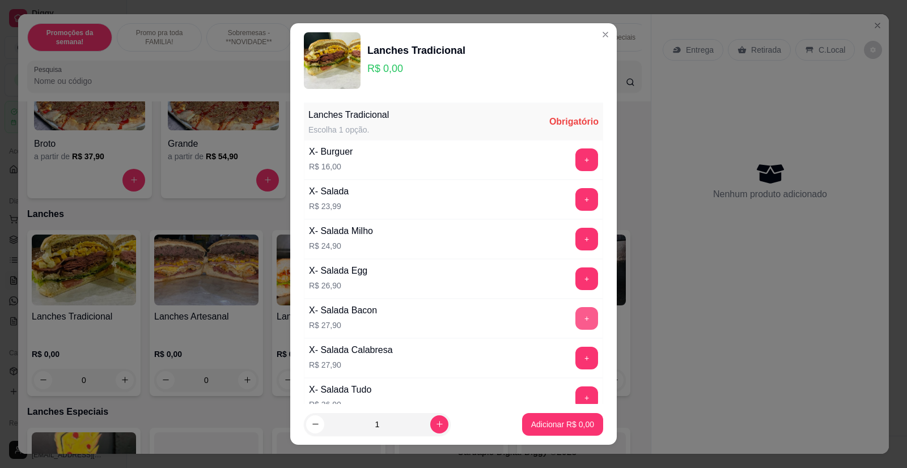
click at [575, 316] on button "+" at bounding box center [586, 318] width 23 height 23
click at [554, 423] on p "Adicionar R$ 27,90" at bounding box center [559, 424] width 67 height 11
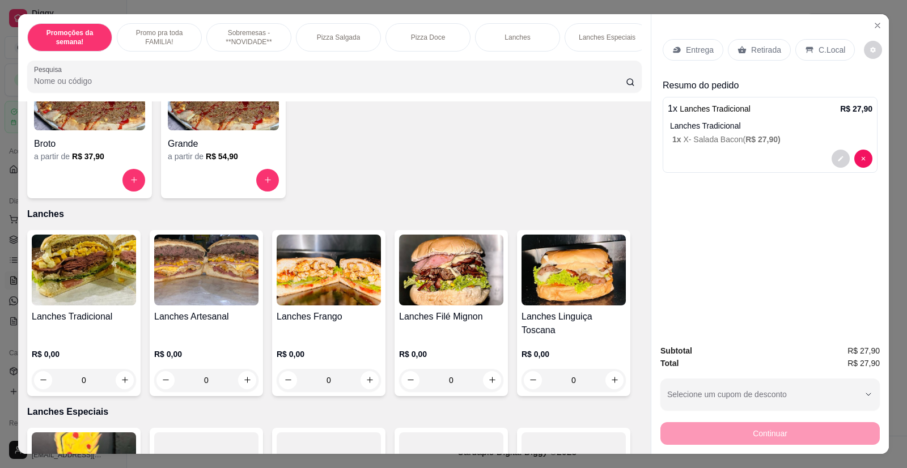
click at [759, 51] on p "Retirada" at bounding box center [766, 49] width 30 height 11
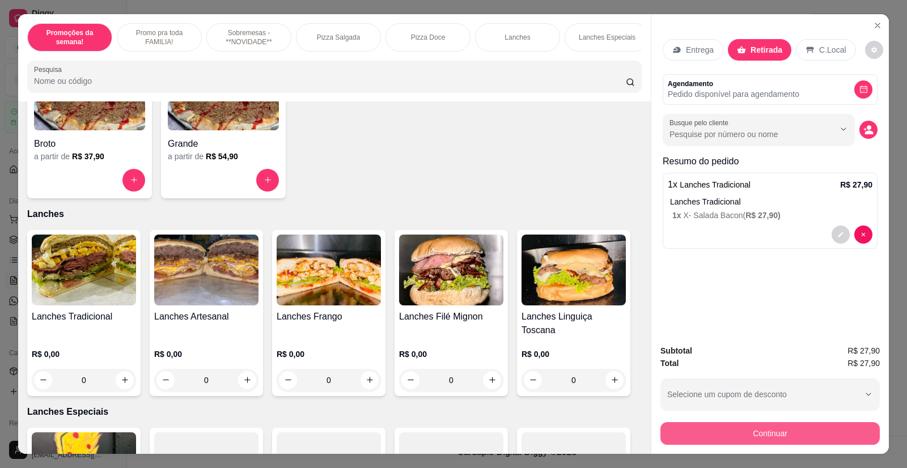
click at [743, 432] on button "Continuar" at bounding box center [769, 433] width 219 height 23
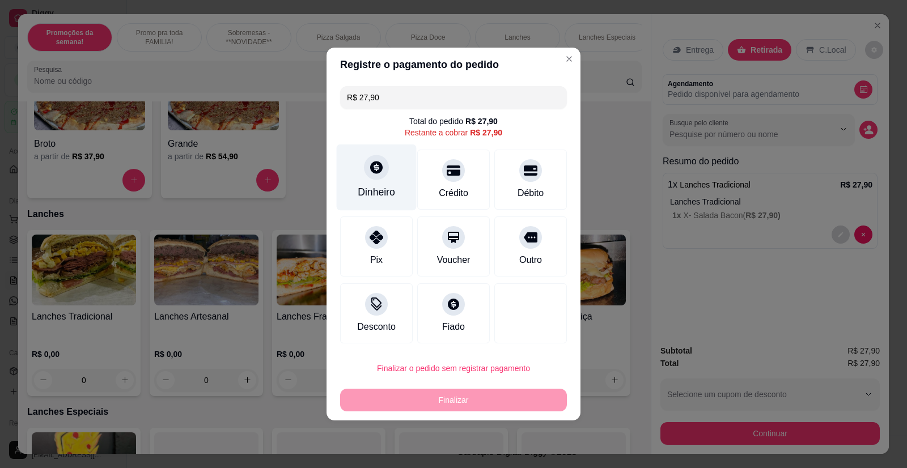
click at [373, 185] on div "Dinheiro" at bounding box center [376, 192] width 37 height 15
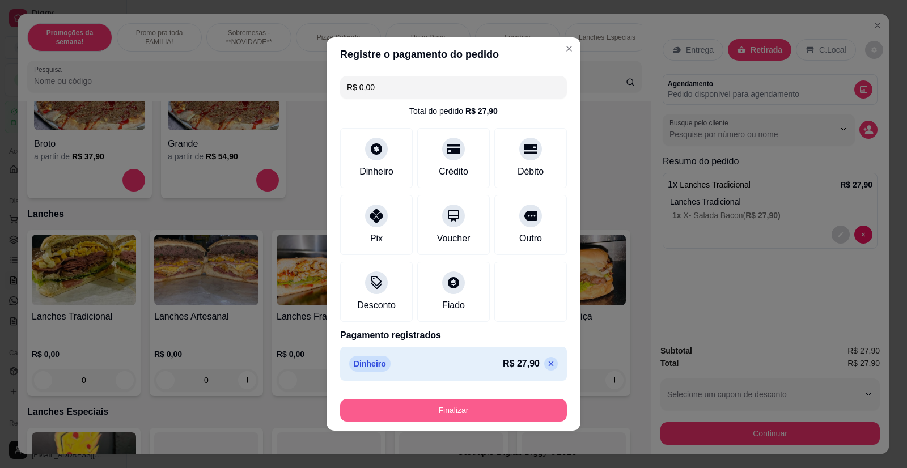
click at [468, 411] on button "Finalizar" at bounding box center [453, 410] width 227 height 23
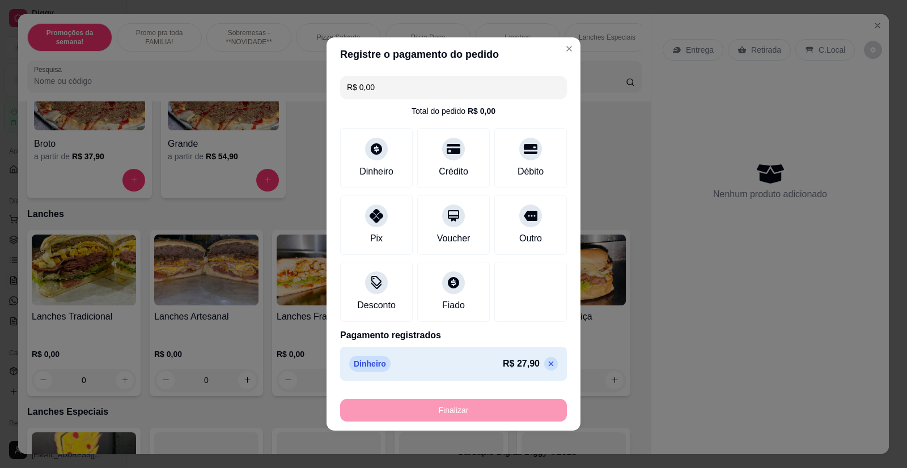
type input "-R$ 27,90"
